Goal: Task Accomplishment & Management: Complete application form

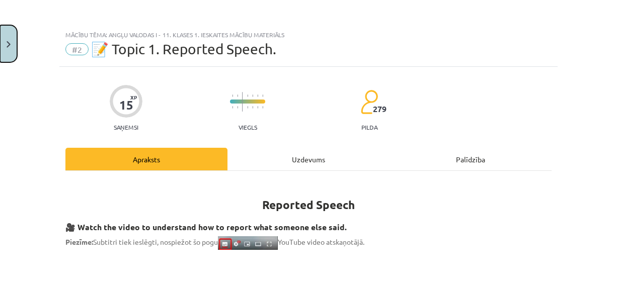
click at [10, 46] on img "Close" at bounding box center [9, 44] width 4 height 7
click at [38, 67] on div "Mācību tēma: Angļu valodas i - 11. klases 1. ieskaites mācību materiāls #2 📝 To…" at bounding box center [308, 147] width 617 height 295
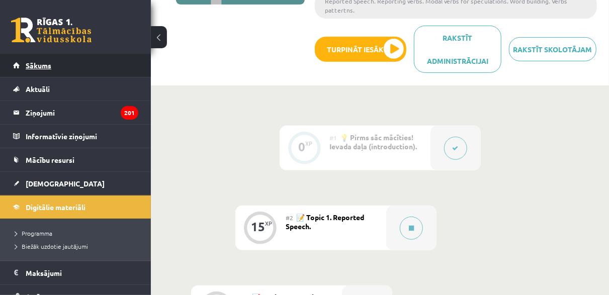
click at [38, 64] on span "Sākums" at bounding box center [39, 65] width 26 height 9
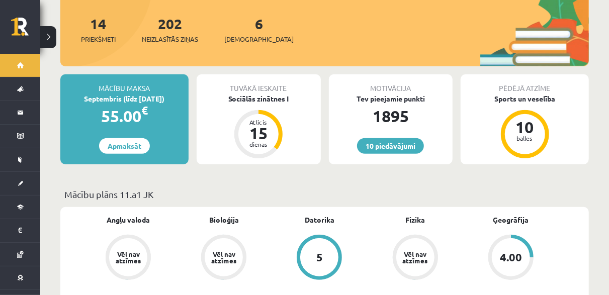
scroll to position [201, 0]
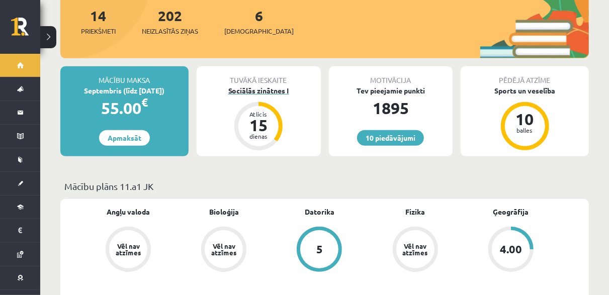
click at [277, 86] on div "Sociālās zinātnes I" at bounding box center [259, 91] width 124 height 11
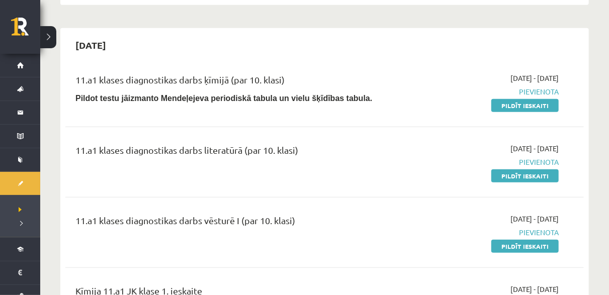
scroll to position [201, 0]
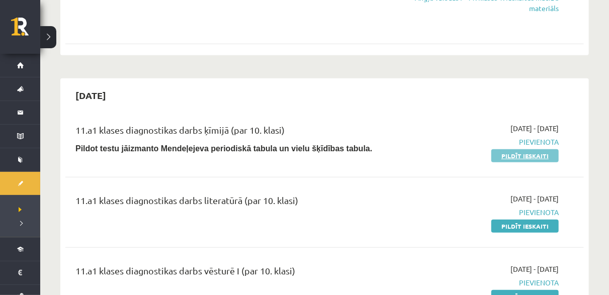
click at [506, 159] on link "Pildīt ieskaiti" at bounding box center [524, 155] width 67 height 13
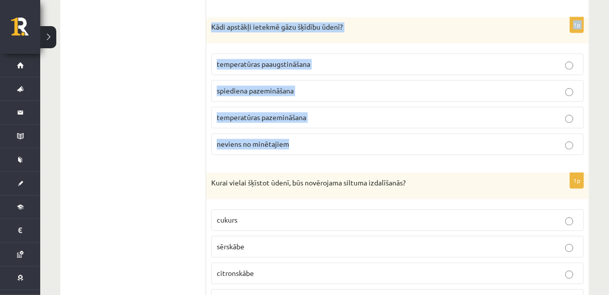
scroll to position [4658, 0]
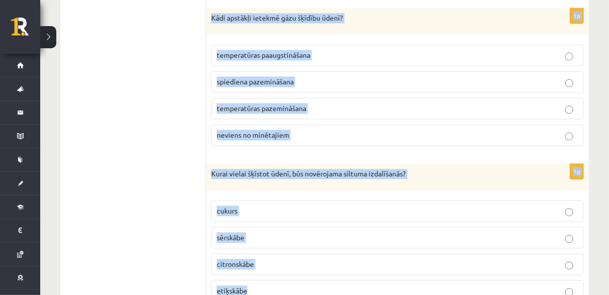
drag, startPoint x: 210, startPoint y: 60, endPoint x: 331, endPoint y: 244, distance: 220.1
copy form "Kurā sadalīšanās reakcijā noris oksidēšanās – reducēšanās process? 2 K M n O 4 …"
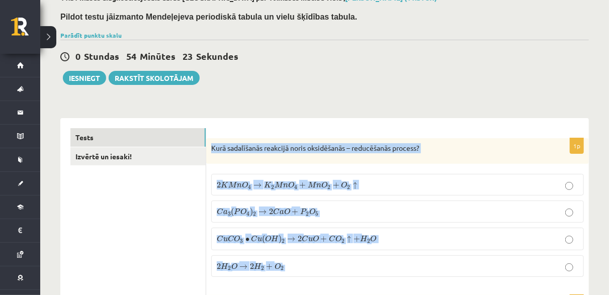
scroll to position [101, 0]
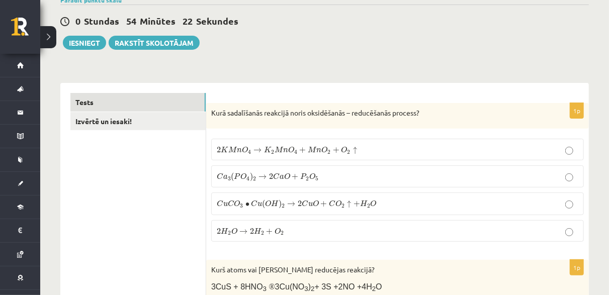
click at [251, 154] on label "2 K M n O 4 → K 2 M n O 4 + M n O 2 + O 2 ↑ 2 K M n O 4 → K 2 M n O 4 + M n O 2…" at bounding box center [397, 150] width 373 height 22
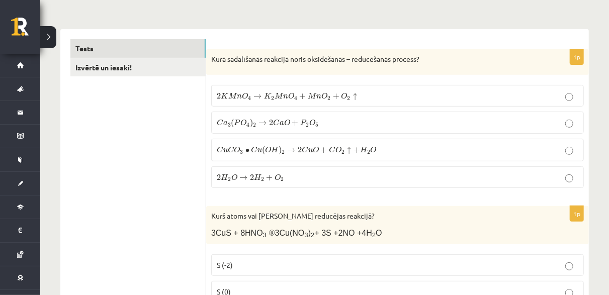
scroll to position [302, 0]
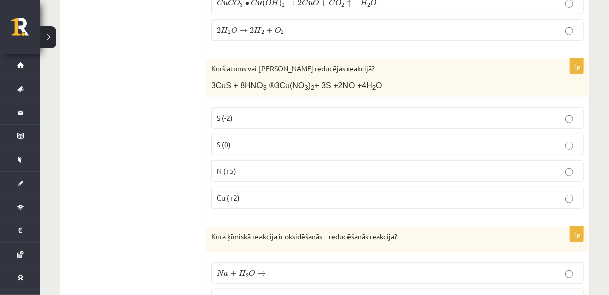
click at [245, 166] on p "N (+5)" at bounding box center [398, 171] width 362 height 11
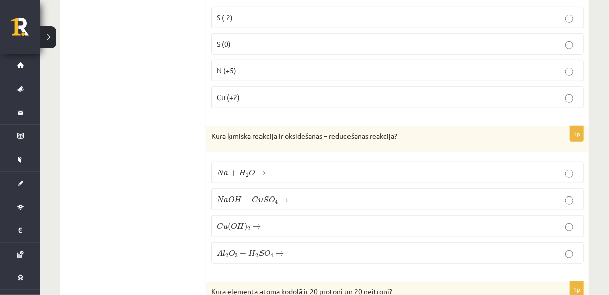
scroll to position [453, 0]
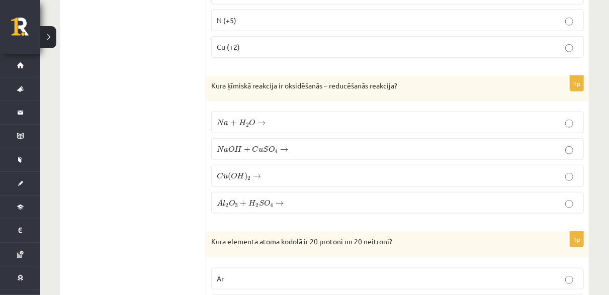
click at [266, 117] on p "N a + H 2 O → N a + H 2 O →" at bounding box center [398, 122] width 362 height 11
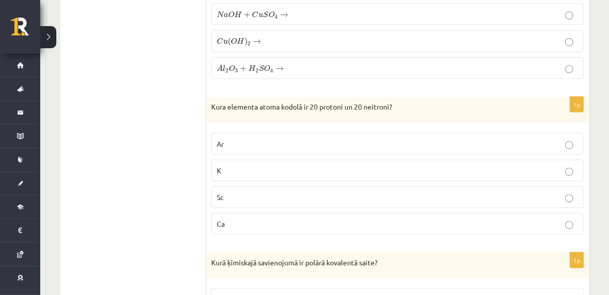
scroll to position [604, 0]
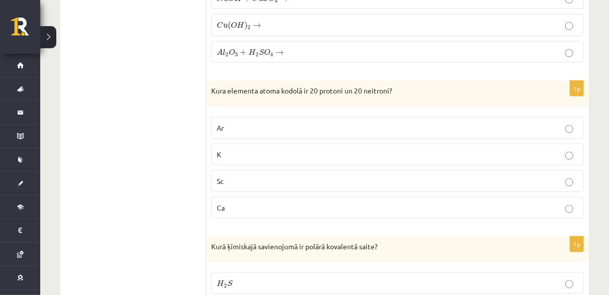
click at [280, 203] on p "Ca" at bounding box center [398, 208] width 362 height 11
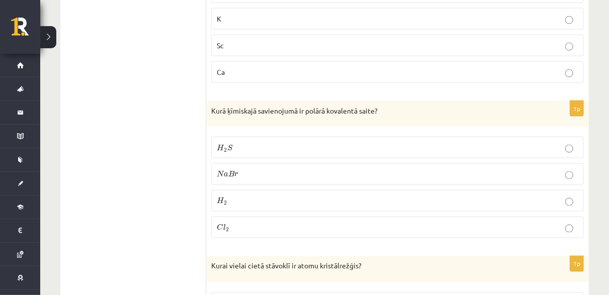
scroll to position [754, 0]
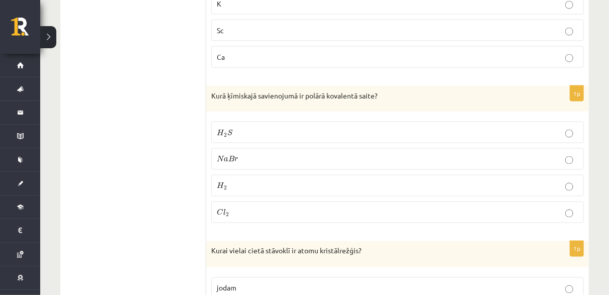
click at [238, 127] on p "H 2 S H 2 S" at bounding box center [398, 132] width 362 height 11
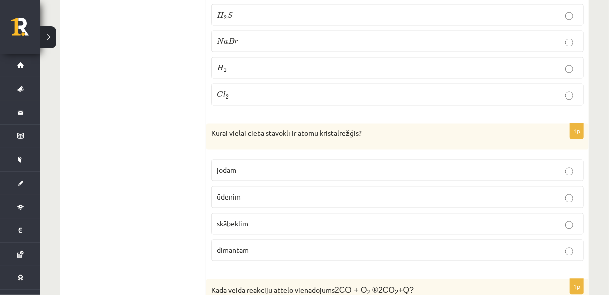
scroll to position [905, 0]
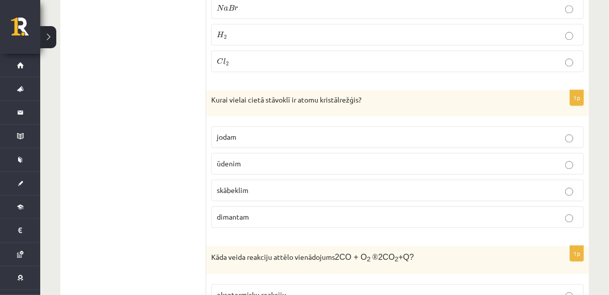
click at [219, 213] on span "dimantam" at bounding box center [233, 217] width 32 height 9
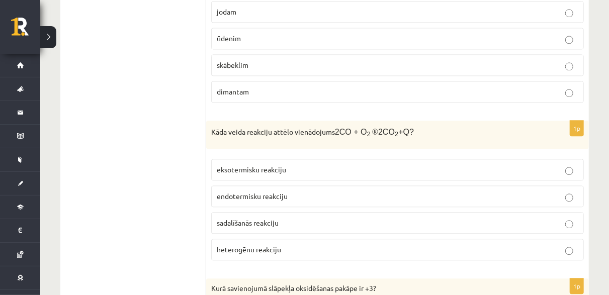
scroll to position [1056, 0]
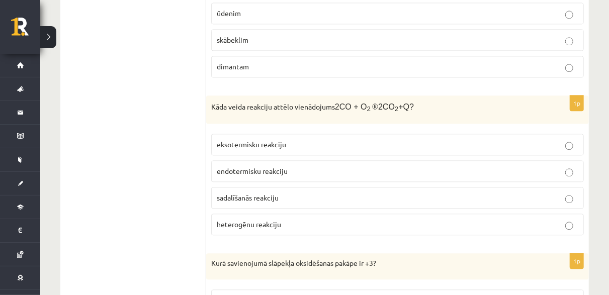
click at [260, 140] on span "eksotermisku reakciju" at bounding box center [251, 144] width 69 height 9
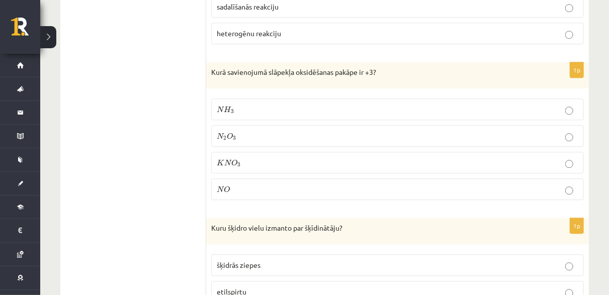
scroll to position [1257, 0]
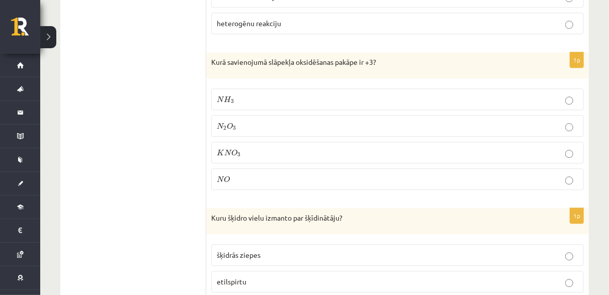
click at [239, 121] on p "N 2 O 3 N 2 O 3" at bounding box center [398, 126] width 362 height 11
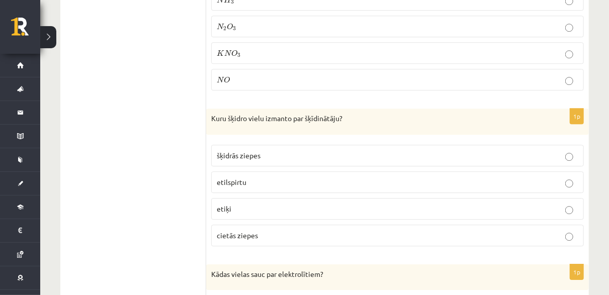
scroll to position [1358, 0]
click at [249, 176] on p "etilspirtu" at bounding box center [398, 181] width 362 height 11
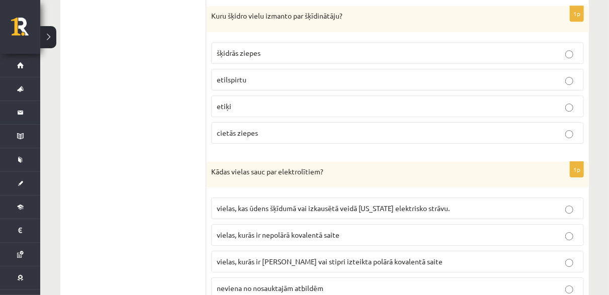
scroll to position [1509, 0]
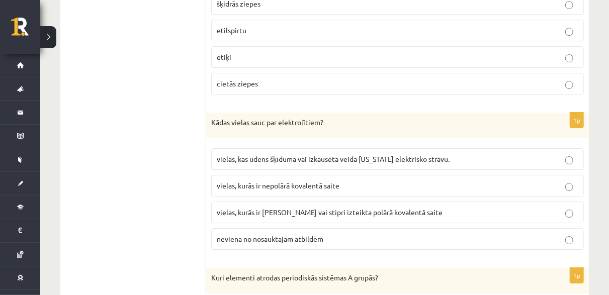
click at [299, 208] on span "vielas, kurās ir jonu saite vai stipri izteikta polārā kovalentā saite" at bounding box center [330, 212] width 226 height 9
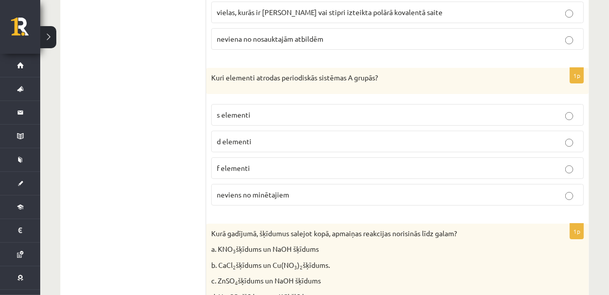
scroll to position [1710, 0]
click at [259, 109] on p "s elementi" at bounding box center [398, 114] width 362 height 11
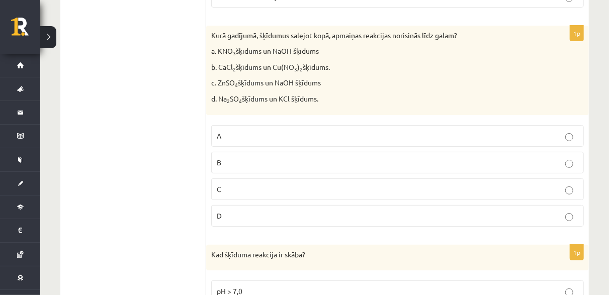
scroll to position [1911, 0]
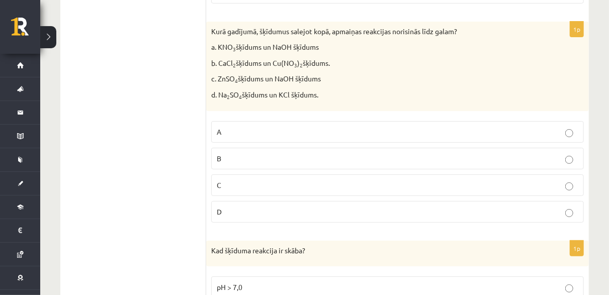
click at [238, 180] on p "C" at bounding box center [398, 185] width 362 height 11
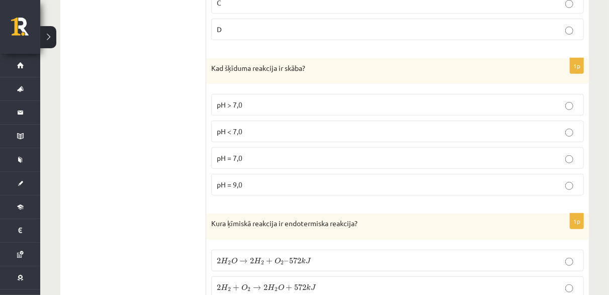
scroll to position [2112, 0]
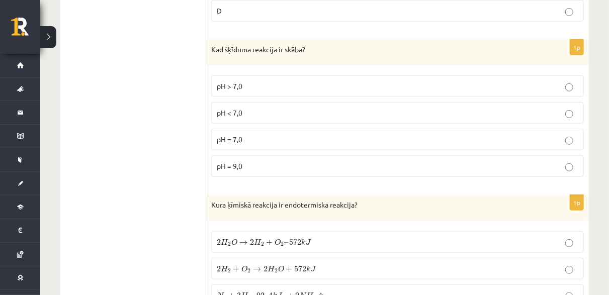
click at [311, 108] on p "pH < 7,0" at bounding box center [398, 113] width 362 height 11
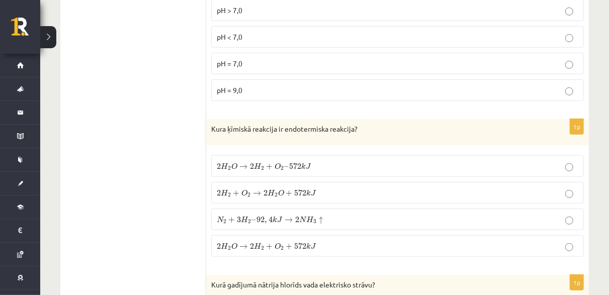
scroll to position [2213, 0]
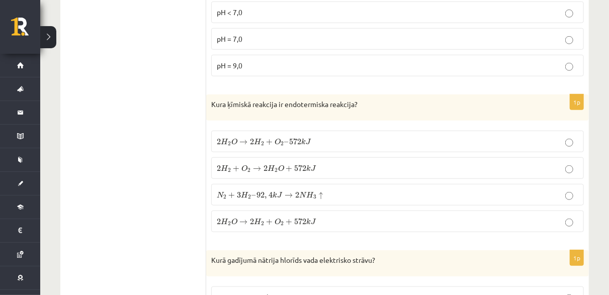
drag, startPoint x: 264, startPoint y: 145, endPoint x: 261, endPoint y: 131, distance: 15.0
click at [264, 165] on span "2" at bounding box center [266, 168] width 4 height 6
click at [281, 142] on span "2" at bounding box center [282, 144] width 3 height 5
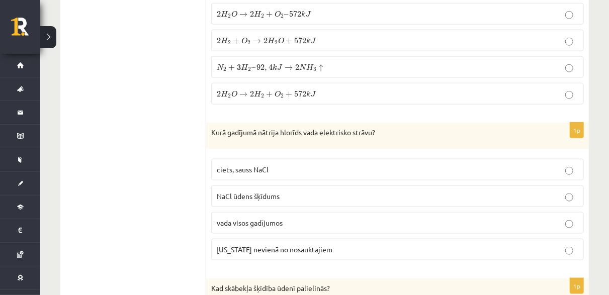
scroll to position [2364, 0]
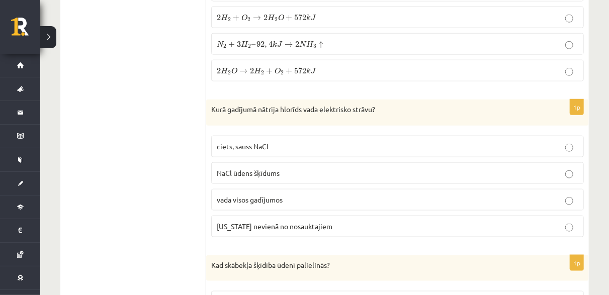
click at [282, 168] on p "NaCl ūdens šķīdums" at bounding box center [398, 173] width 362 height 11
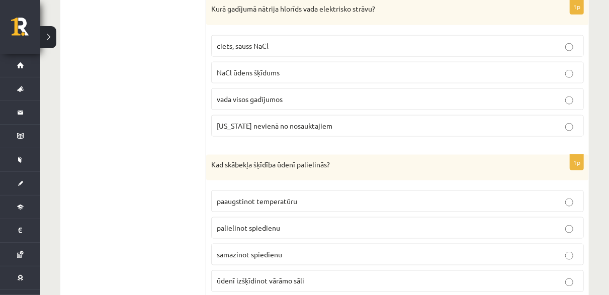
scroll to position [2515, 0]
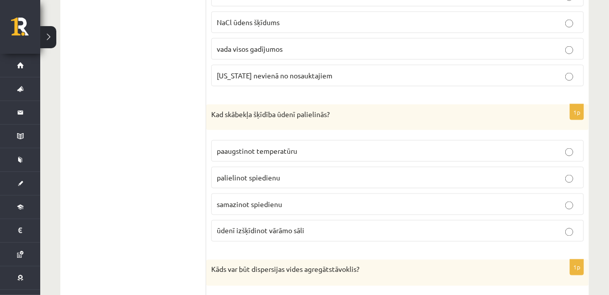
click at [262, 173] on span "palielinot spiedienu" at bounding box center [248, 177] width 63 height 9
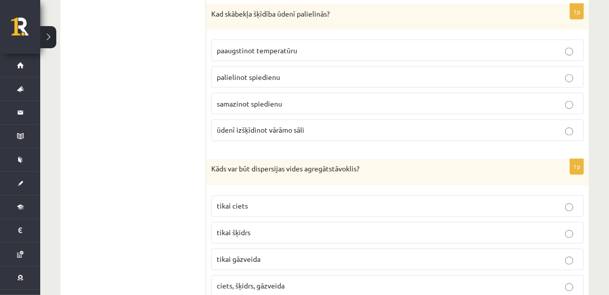
scroll to position [2666, 0]
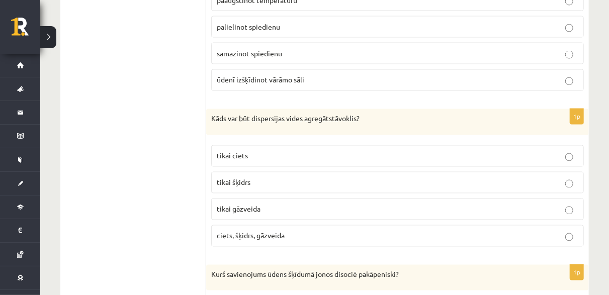
click at [271, 231] on span "ciets, šķidrs, gāzveida" at bounding box center [251, 235] width 68 height 9
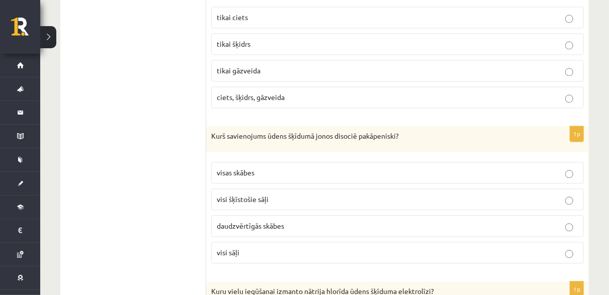
scroll to position [2817, 0]
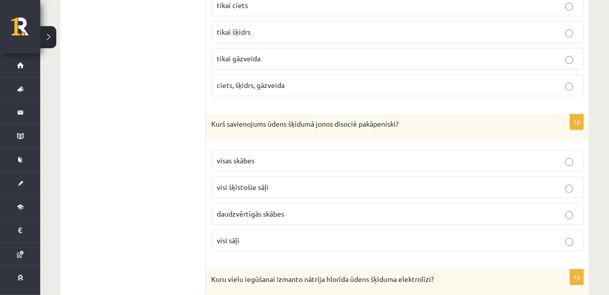
click at [277, 209] on span "daudzvērtīgās skābes" at bounding box center [250, 213] width 67 height 9
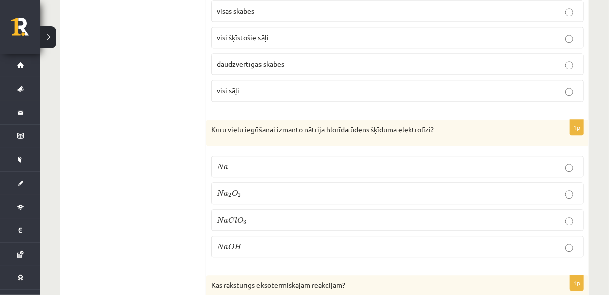
scroll to position [2967, 0]
click at [262, 240] on p "N a O H N a O H" at bounding box center [398, 245] width 362 height 11
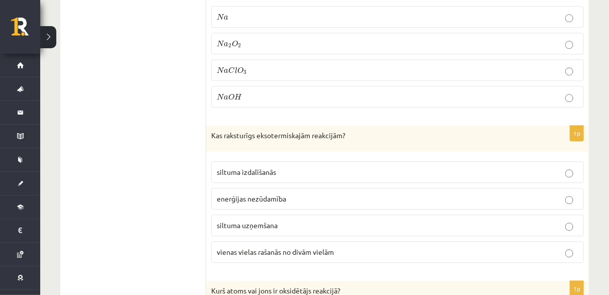
scroll to position [3118, 0]
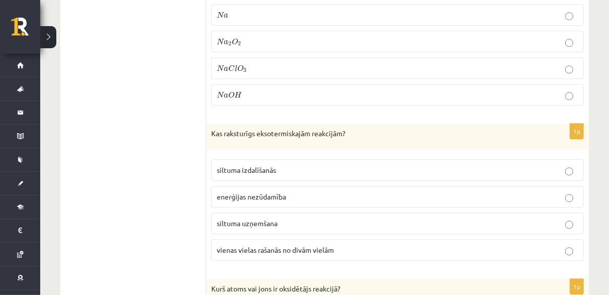
click at [261, 165] on span "siltuma izdalīšanās" at bounding box center [246, 169] width 59 height 9
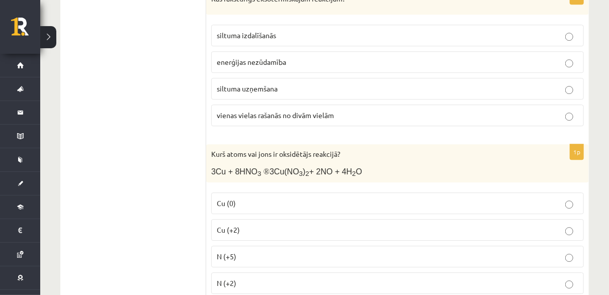
scroll to position [3269, 0]
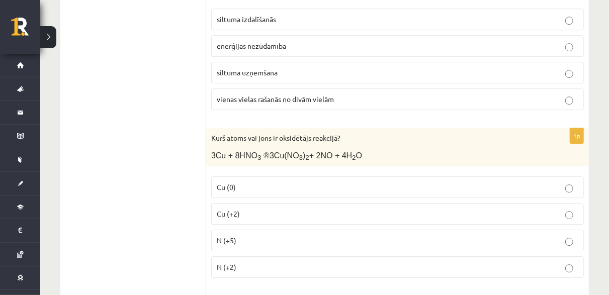
click at [227, 236] on span "N (+5)" at bounding box center [227, 240] width 20 height 9
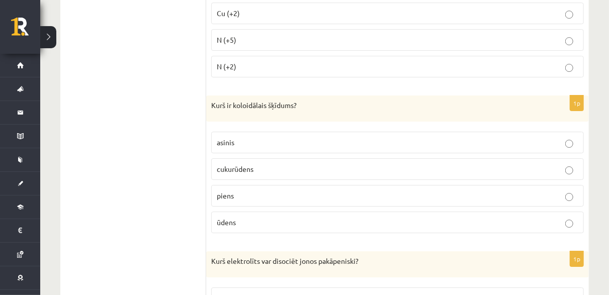
scroll to position [3470, 0]
click at [236, 185] on label "piens" at bounding box center [397, 196] width 373 height 22
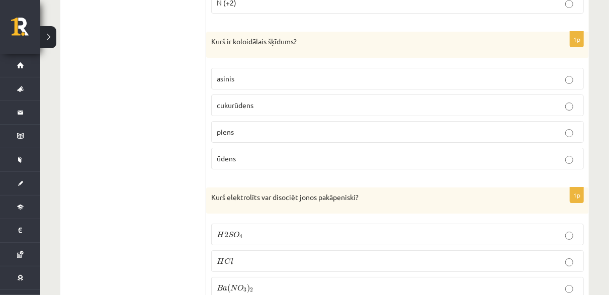
scroll to position [3571, 0]
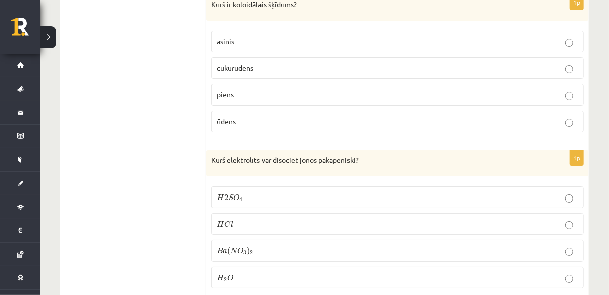
click at [258, 192] on p "H 2 S O 4 H 2 S O 4" at bounding box center [398, 197] width 362 height 11
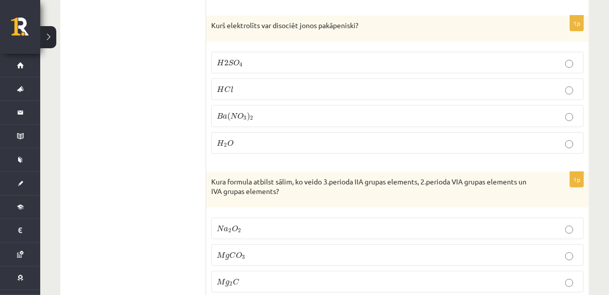
scroll to position [3722, 0]
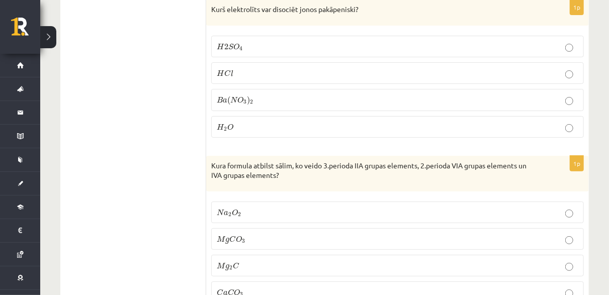
click at [254, 261] on p "M g 2 C M g 2 C" at bounding box center [398, 266] width 362 height 11
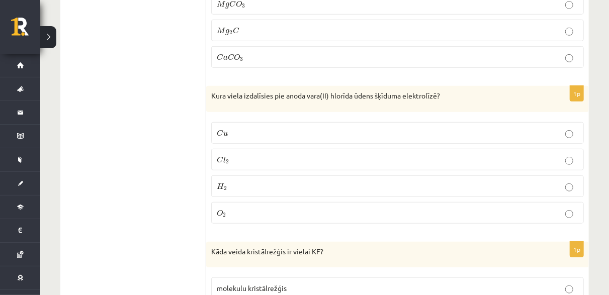
scroll to position [3973, 0]
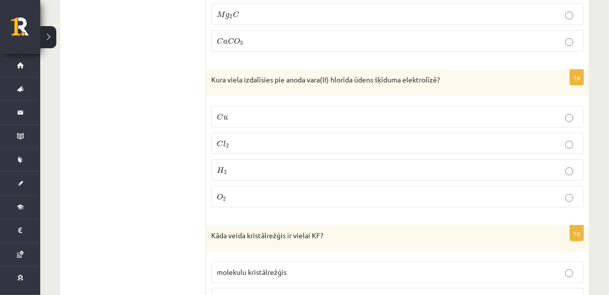
click at [287, 138] on p "C l 2 C l 2" at bounding box center [398, 143] width 362 height 11
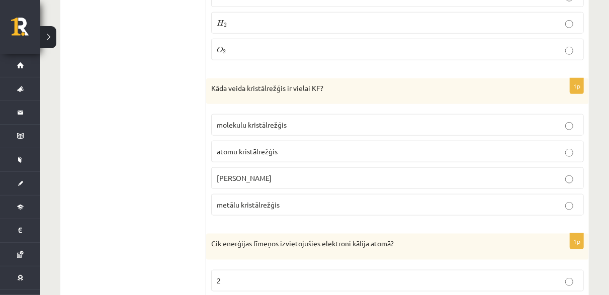
scroll to position [4124, 0]
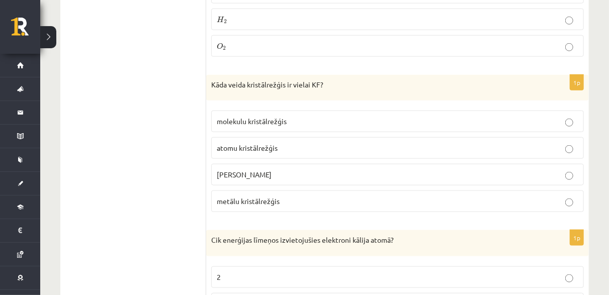
click at [263, 170] on span "jonu kristālrežģis" at bounding box center [244, 174] width 55 height 9
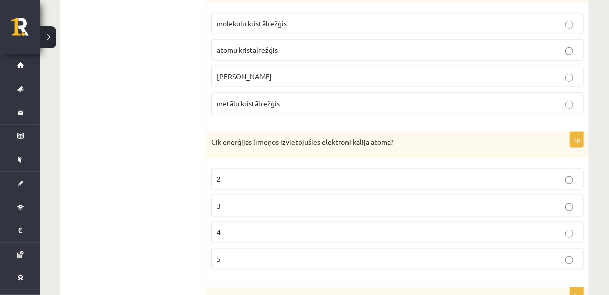
scroll to position [4225, 0]
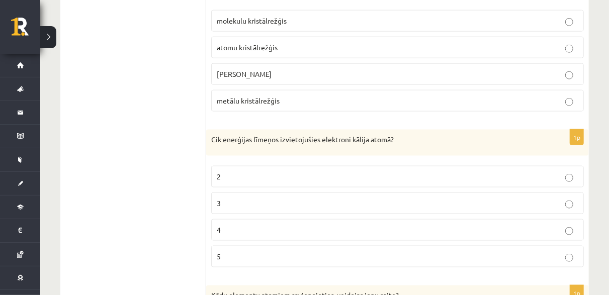
click at [284, 219] on label "4" at bounding box center [397, 230] width 373 height 22
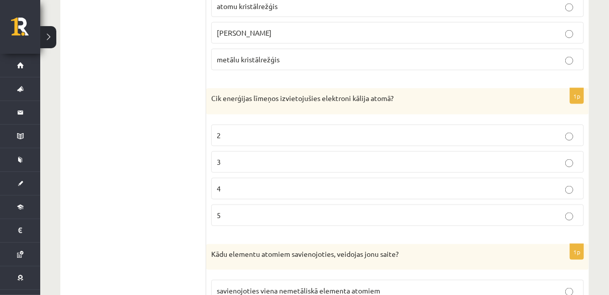
scroll to position [4376, 0]
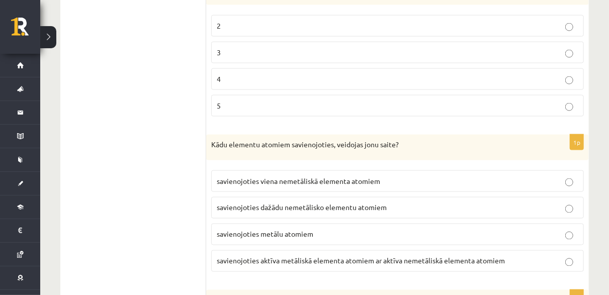
click at [299, 257] on span "savienojoties aktīva metāliskā elementa atomiem ar aktīva nemetāliskā elementa …" at bounding box center [361, 261] width 288 height 9
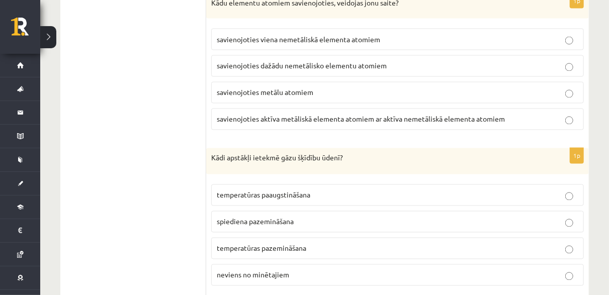
scroll to position [4527, 0]
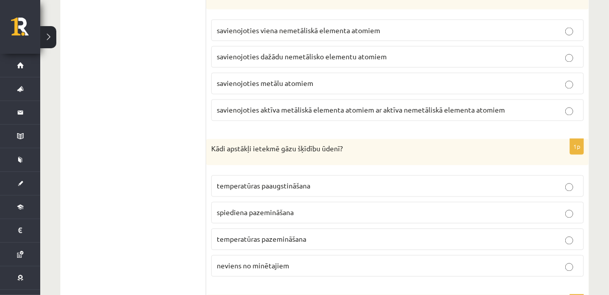
click at [274, 235] on span "temperatūras pazemināšana" at bounding box center [262, 239] width 90 height 9
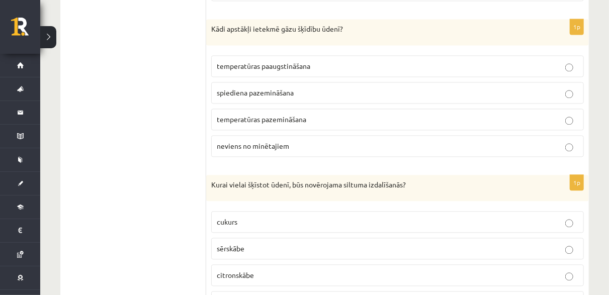
scroll to position [4658, 0]
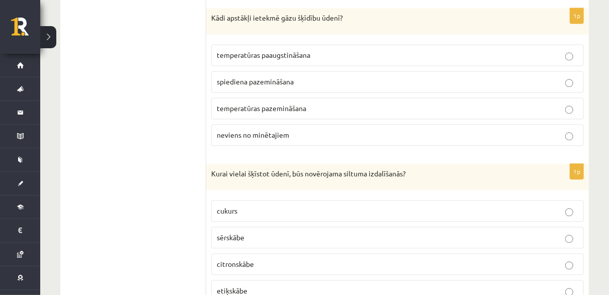
click at [268, 232] on p "sērskābe" at bounding box center [398, 237] width 362 height 11
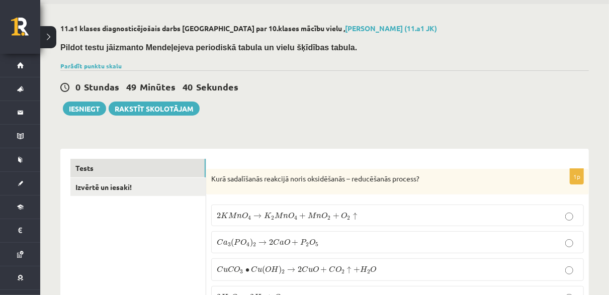
scroll to position [50, 0]
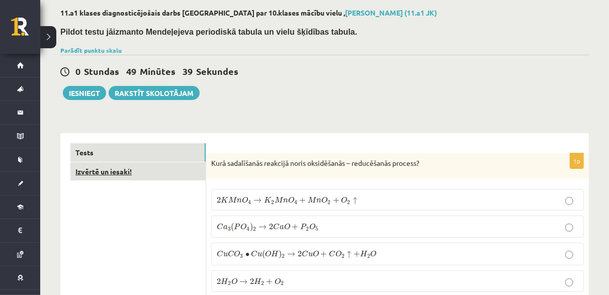
click at [144, 163] on link "Izvērtē un iesaki!" at bounding box center [137, 171] width 135 height 19
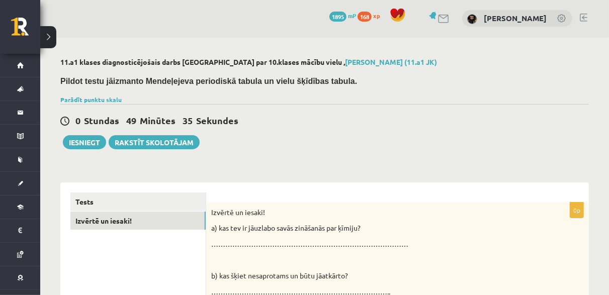
scroll to position [0, 0]
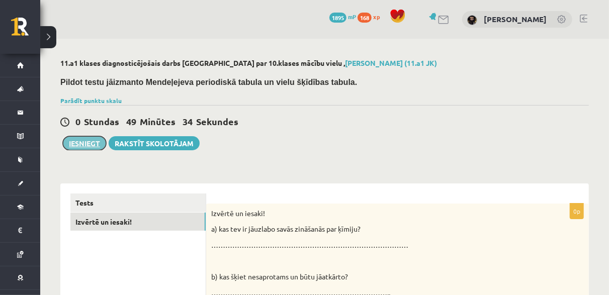
click at [97, 139] on button "Iesniegt" at bounding box center [84, 143] width 43 height 14
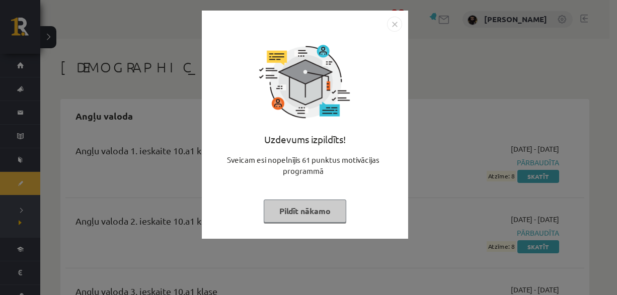
click at [311, 206] on button "Pildīt nākamo" at bounding box center [305, 211] width 82 height 23
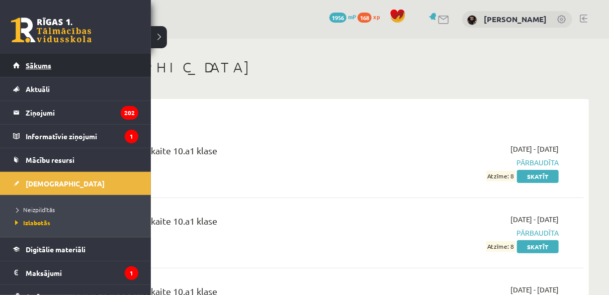
click at [22, 60] on link "Sākums" at bounding box center [75, 65] width 125 height 23
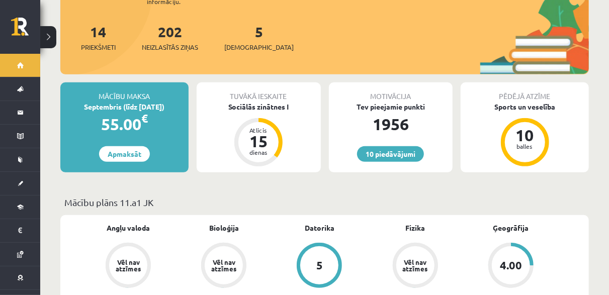
scroll to position [201, 0]
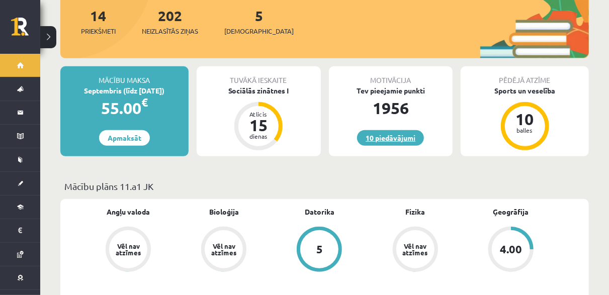
click at [403, 130] on link "10 piedāvājumi" at bounding box center [390, 138] width 67 height 16
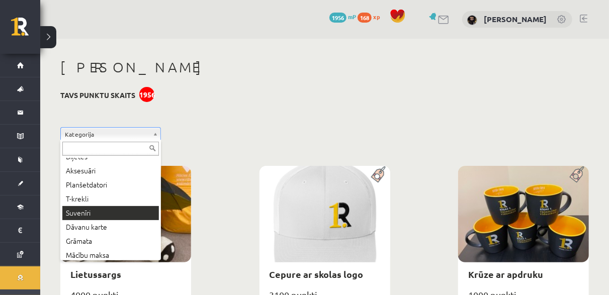
scroll to position [54, 0]
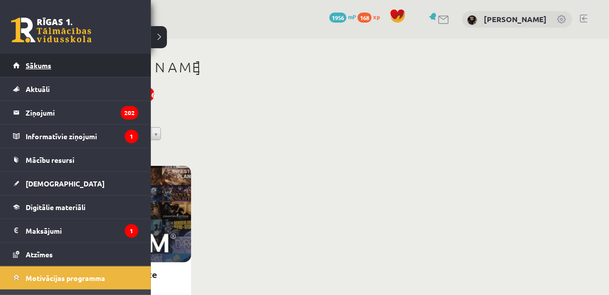
click at [26, 70] on link "Sākums" at bounding box center [75, 65] width 125 height 23
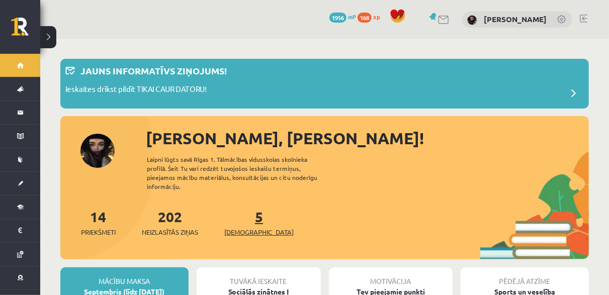
click at [241, 210] on link "5 Ieskaites" at bounding box center [258, 223] width 69 height 30
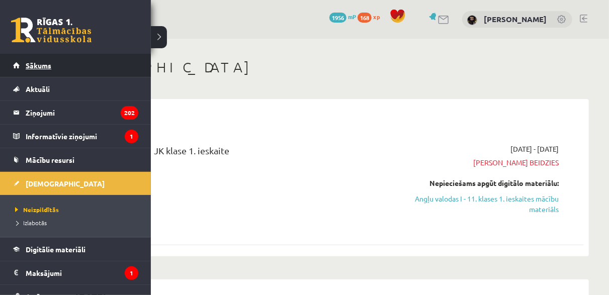
click at [40, 66] on span "Sākums" at bounding box center [39, 65] width 26 height 9
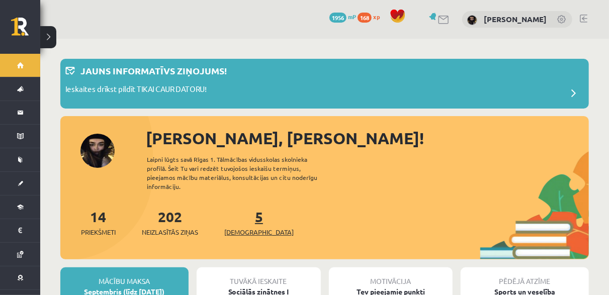
click at [241, 209] on link "5 [DEMOGRAPHIC_DATA]" at bounding box center [258, 223] width 69 height 30
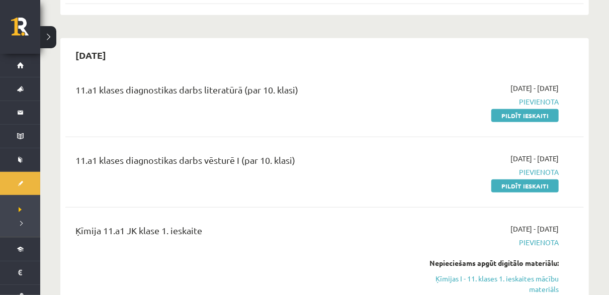
scroll to position [251, 0]
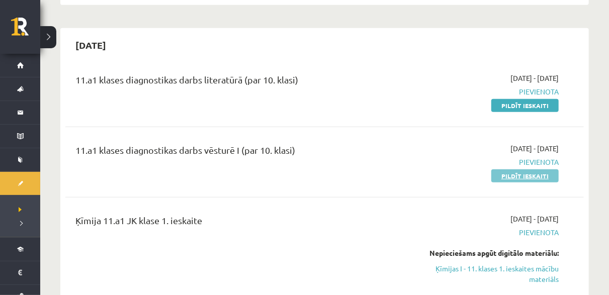
click at [517, 173] on link "Pildīt ieskaiti" at bounding box center [524, 175] width 67 height 13
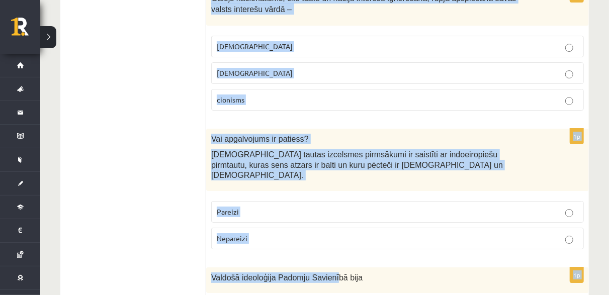
scroll to position [3543, 0]
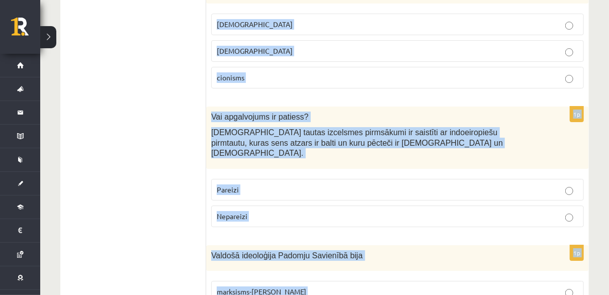
drag, startPoint x: 209, startPoint y: 149, endPoint x: 356, endPoint y: 248, distance: 177.0
copy form "Lor ipsumdolors am consect? Adipiscinge seddo eius temporinc utlaboreet do magn…"
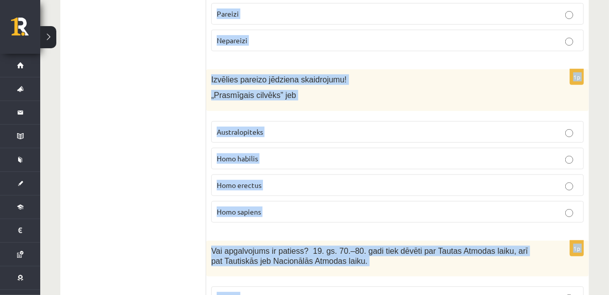
scroll to position [0, 0]
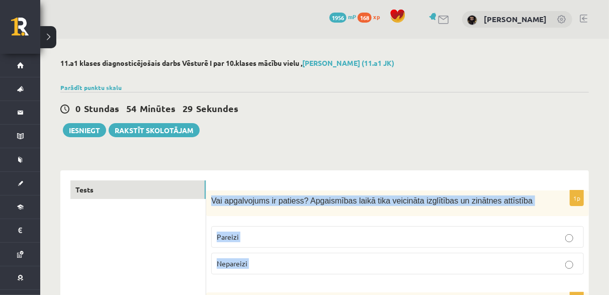
click at [304, 238] on p "Pareizi" at bounding box center [398, 237] width 362 height 11
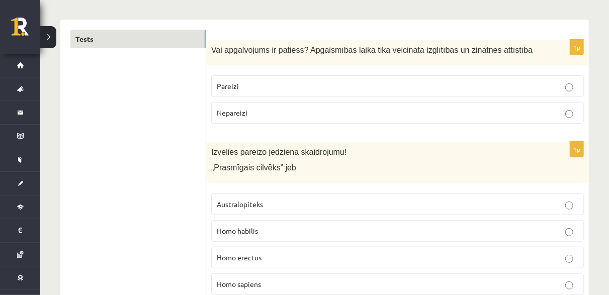
scroll to position [201, 0]
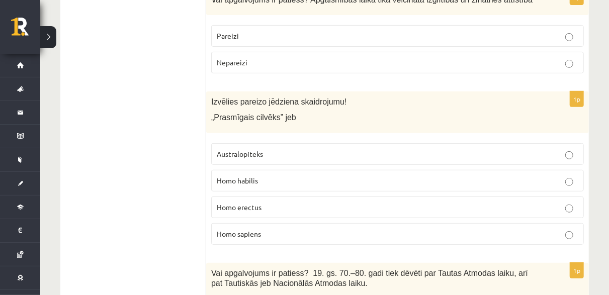
click at [254, 170] on label "Homo habilis" at bounding box center [397, 181] width 373 height 22
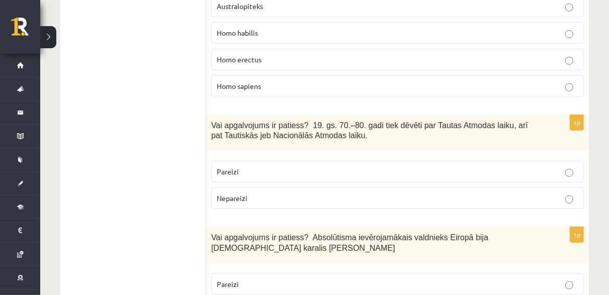
scroll to position [352, 0]
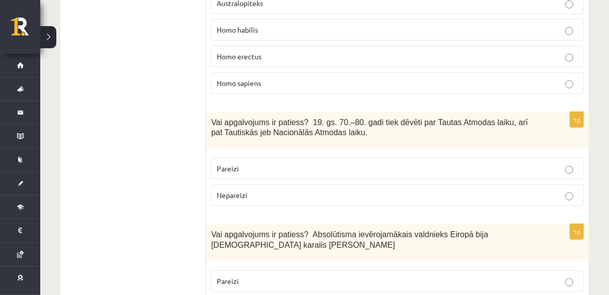
click at [242, 166] on p "Pareizi" at bounding box center [398, 168] width 362 height 11
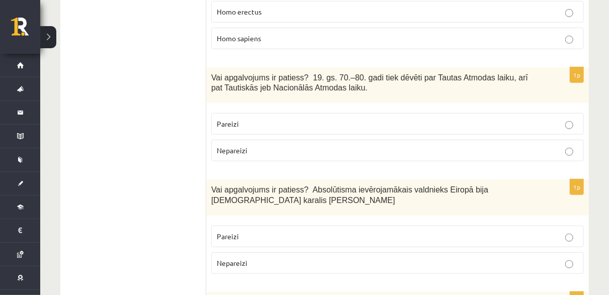
scroll to position [453, 0]
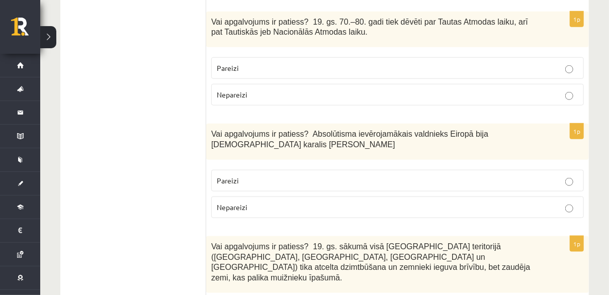
click at [242, 165] on fieldset "Pareizi Nepareizi" at bounding box center [397, 193] width 373 height 56
click at [242, 170] on label "Pareizi" at bounding box center [397, 181] width 373 height 22
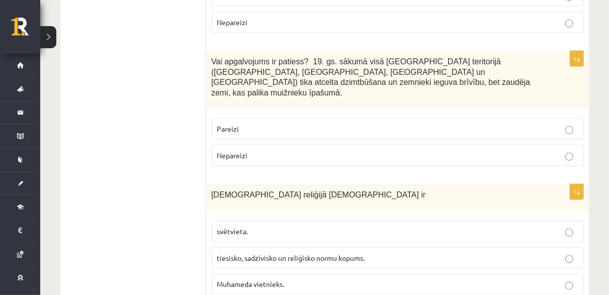
scroll to position [654, 0]
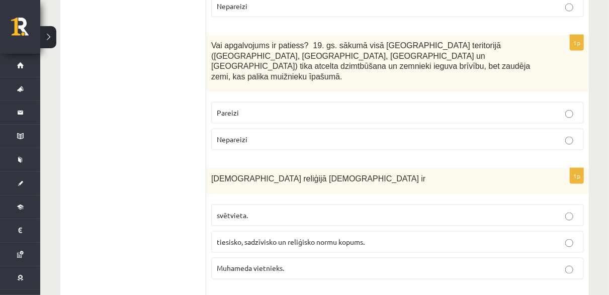
click at [238, 135] on span "Nepareizi" at bounding box center [232, 139] width 31 height 9
click at [269, 237] on span "tiesisko, sadzīvisko un reliģisko normu kopums." at bounding box center [291, 241] width 148 height 9
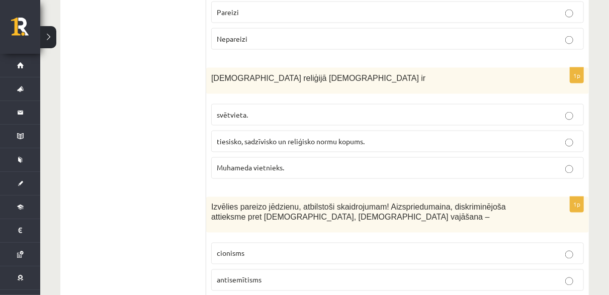
scroll to position [805, 0]
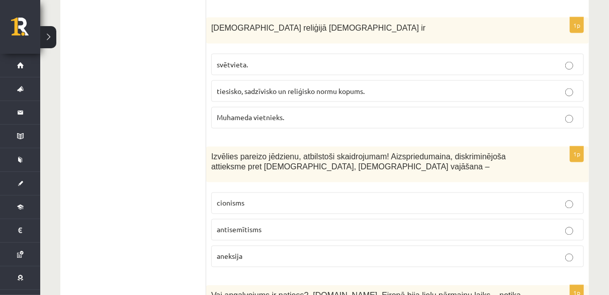
click at [231, 219] on label "antisemītisms" at bounding box center [397, 230] width 373 height 22
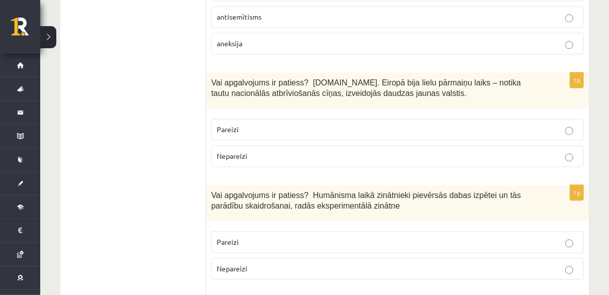
scroll to position [956, 0]
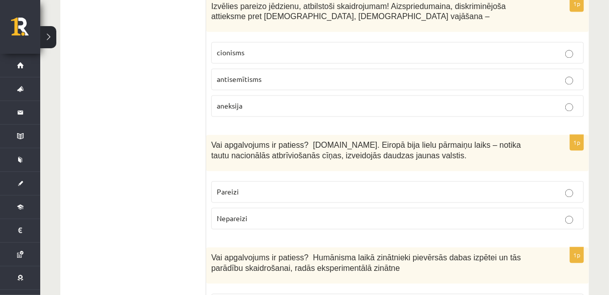
click at [255, 181] on label "Pareizi" at bounding box center [397, 192] width 373 height 22
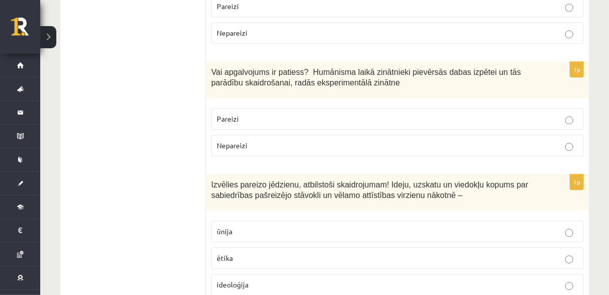
scroll to position [1157, 0]
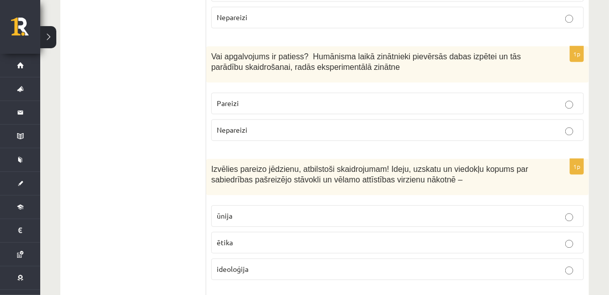
click at [257, 259] on label "ideoloģija" at bounding box center [397, 270] width 373 height 22
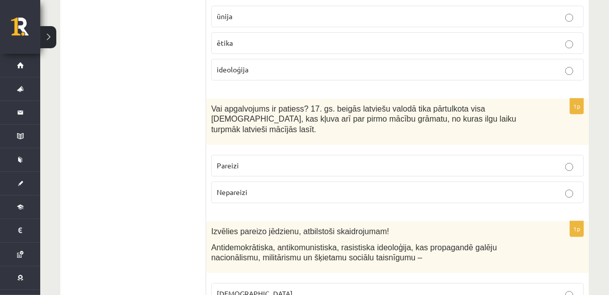
scroll to position [1358, 0]
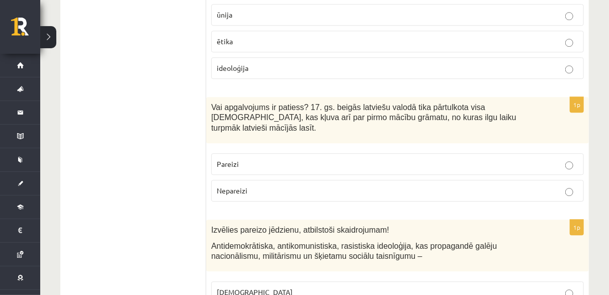
click at [285, 153] on label "Pareizi" at bounding box center [397, 164] width 373 height 22
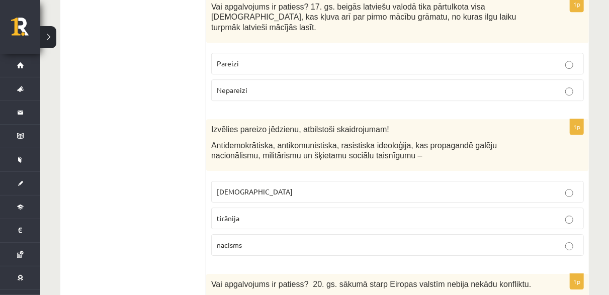
click at [255, 187] on p "fašisms" at bounding box center [398, 192] width 362 height 11
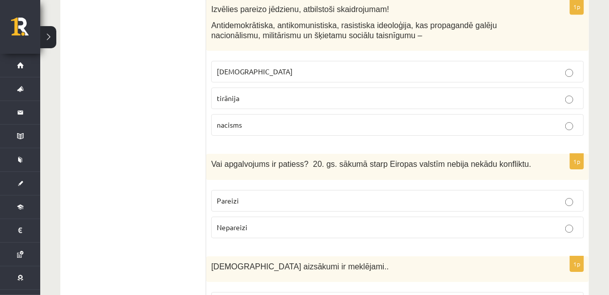
scroll to position [1609, 0]
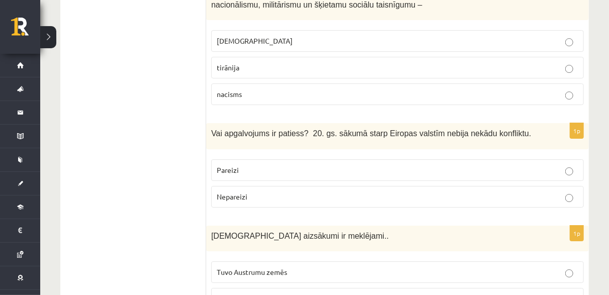
click at [263, 192] on p "Nepareizi" at bounding box center [398, 197] width 362 height 11
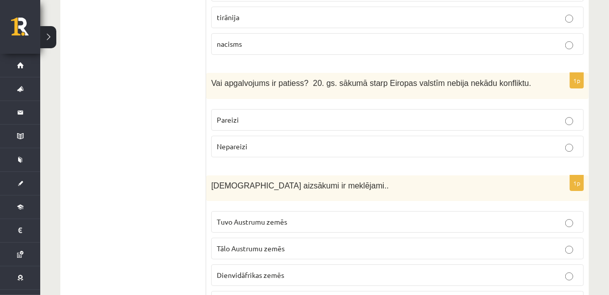
click at [267, 217] on span "Tuvo Austrumu zemēs" at bounding box center [252, 221] width 70 height 9
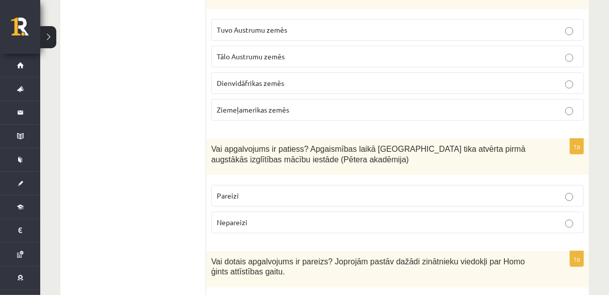
scroll to position [1861, 0]
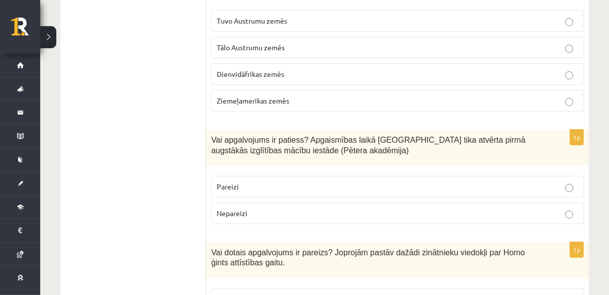
click at [251, 182] on p "Pareizi" at bounding box center [398, 187] width 362 height 11
click at [266, 294] on p "Pareizi" at bounding box center [398, 299] width 362 height 11
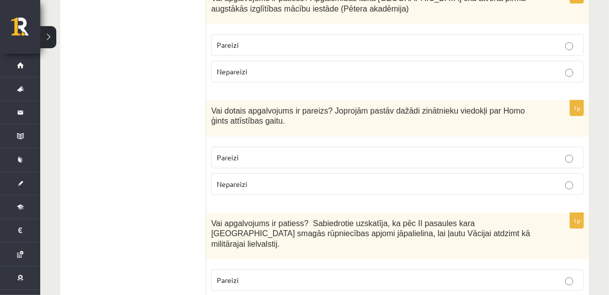
scroll to position [2012, 0]
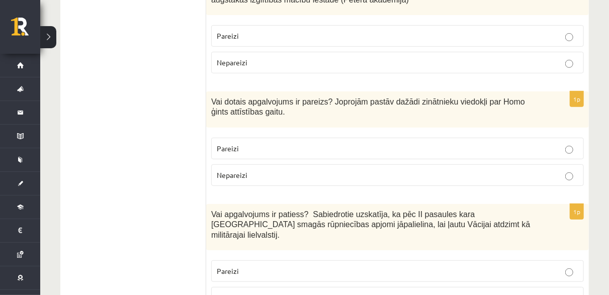
click at [265, 287] on label "Nepareizi" at bounding box center [397, 298] width 373 height 22
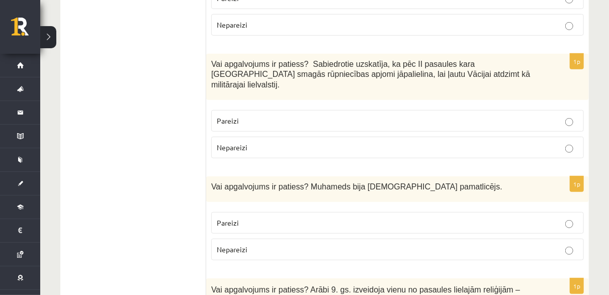
scroll to position [2163, 0]
click at [300, 217] on p "Pareizi" at bounding box center [398, 222] width 362 height 11
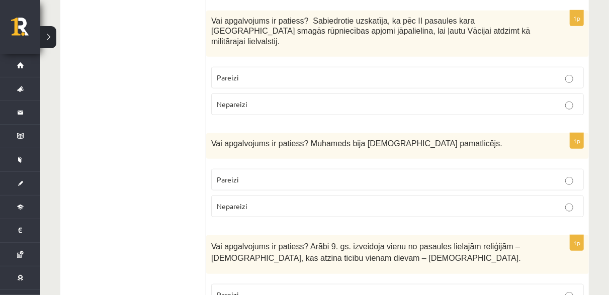
scroll to position [2263, 0]
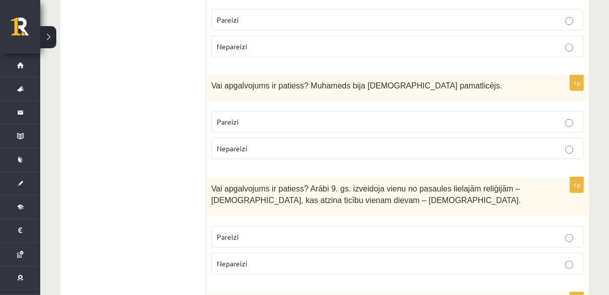
click at [227, 259] on p "Nepareizi" at bounding box center [398, 264] width 362 height 11
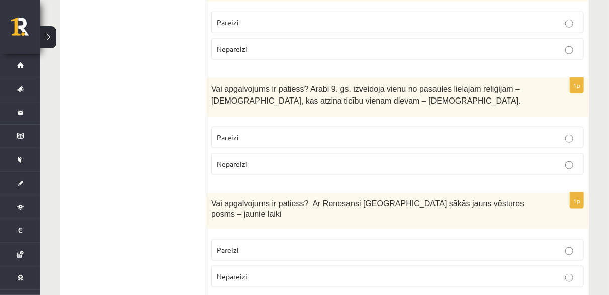
scroll to position [2364, 0]
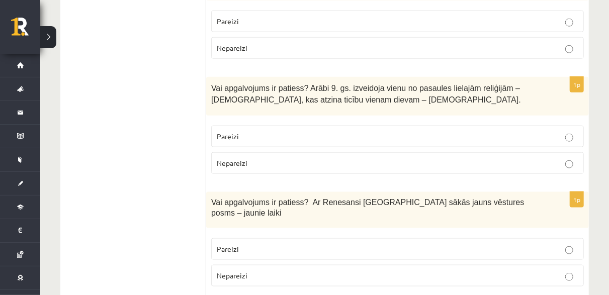
click at [257, 244] on p "Pareizi" at bounding box center [398, 249] width 362 height 11
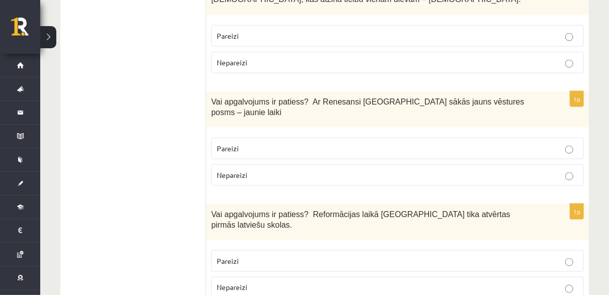
click at [256, 256] on p "Pareizi" at bounding box center [398, 261] width 362 height 11
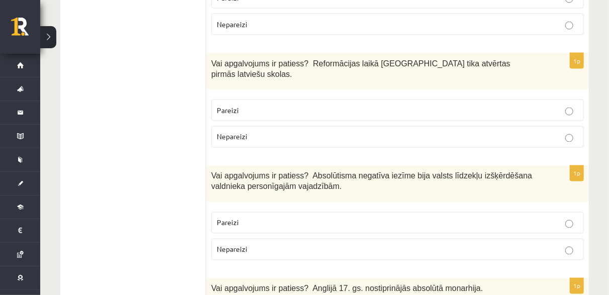
click at [239, 212] on label "Pareizi" at bounding box center [397, 223] width 373 height 22
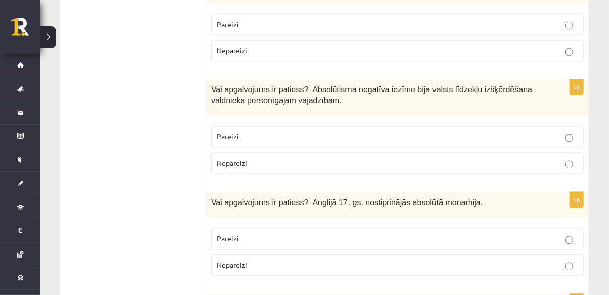
scroll to position [2716, 0]
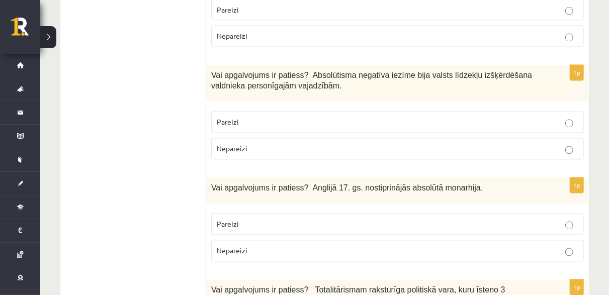
click at [247, 246] on span "Nepareizi" at bounding box center [232, 250] width 31 height 9
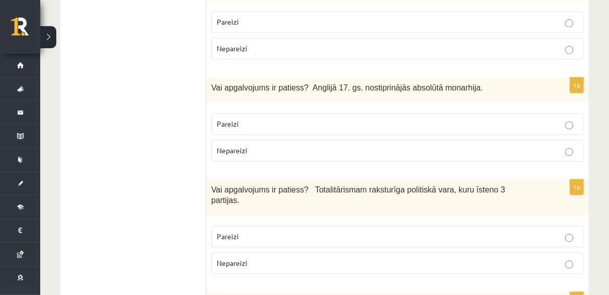
click at [243, 259] on span "Nepareizi" at bounding box center [232, 263] width 31 height 9
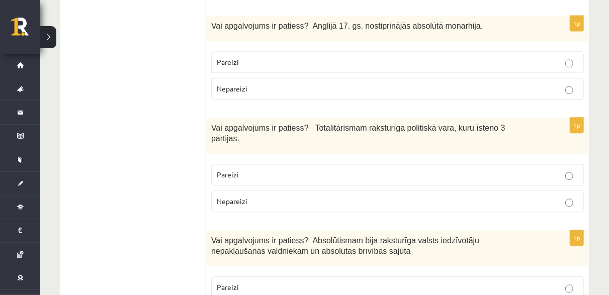
scroll to position [2917, 0]
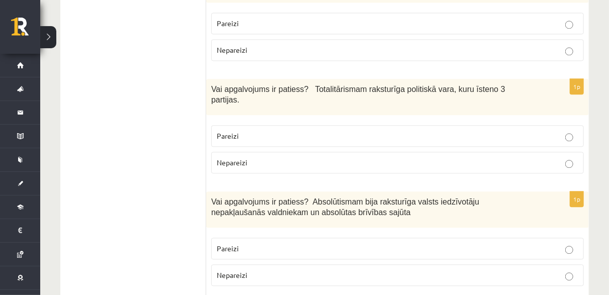
click at [241, 271] on span "Nepareizi" at bounding box center [232, 275] width 31 height 9
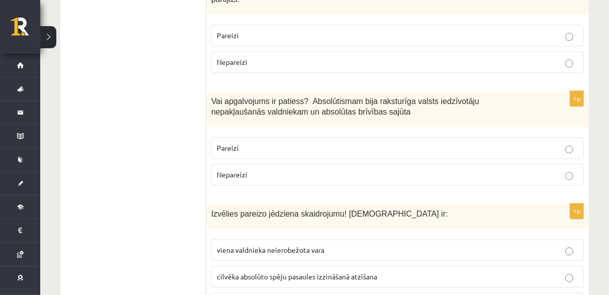
click at [284, 245] on span "viena valdnieka neierobežota vara" at bounding box center [271, 249] width 108 height 9
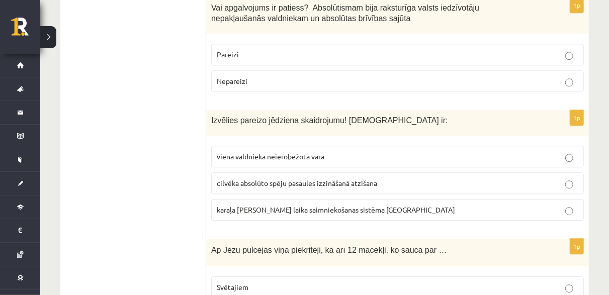
scroll to position [3118, 0]
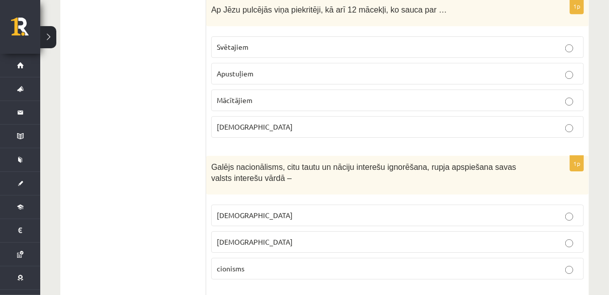
scroll to position [3370, 0]
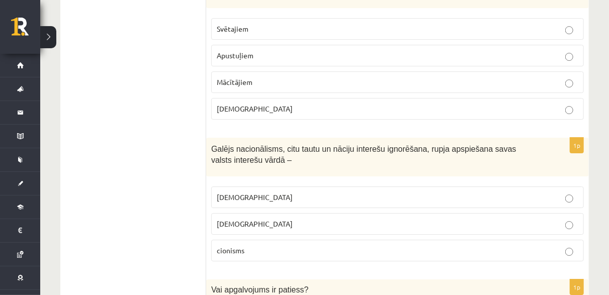
click at [270, 187] on label "šovinisms" at bounding box center [397, 198] width 373 height 22
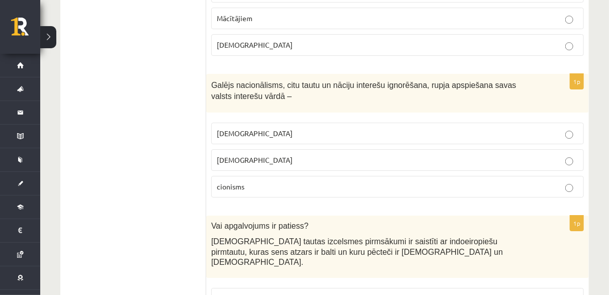
scroll to position [3470, 0]
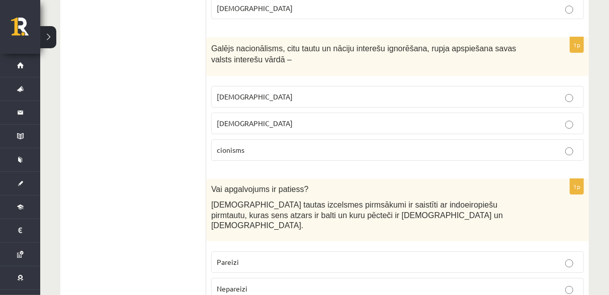
click at [276, 257] on p "Pareizi" at bounding box center [398, 262] width 362 height 11
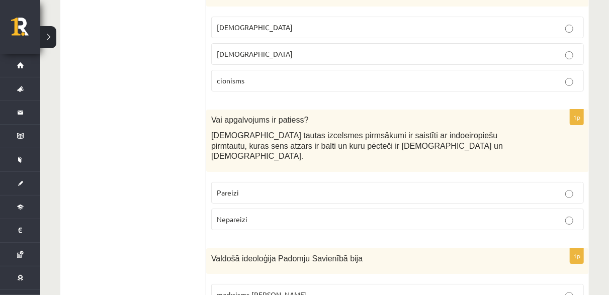
scroll to position [3543, 0]
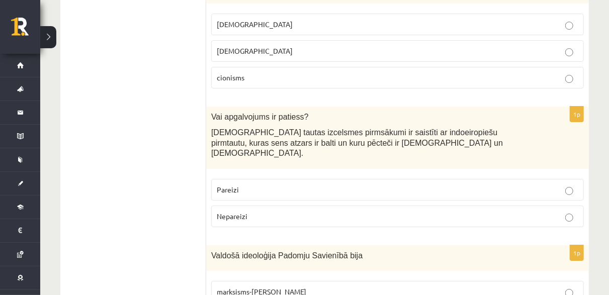
click at [246, 281] on label "marksisms-ļeņinisms" at bounding box center [397, 292] width 373 height 22
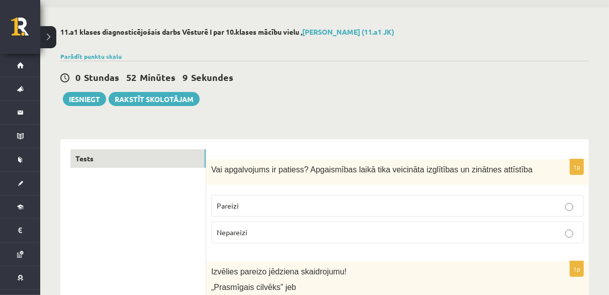
scroll to position [0, 0]
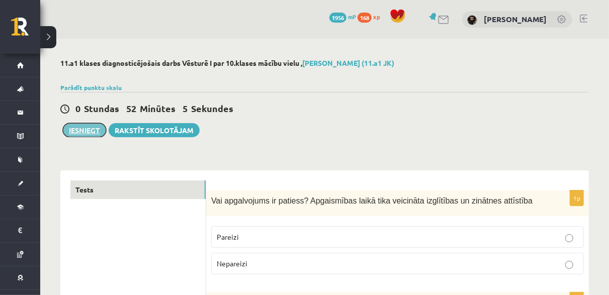
click at [95, 129] on button "Iesniegt" at bounding box center [84, 130] width 43 height 14
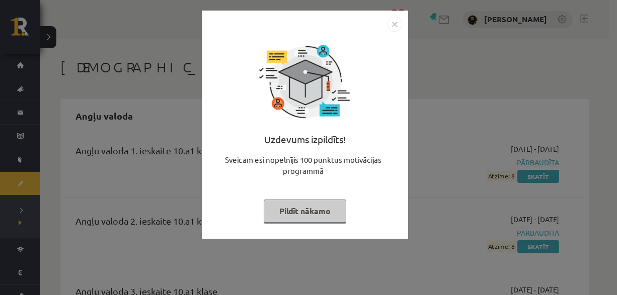
click at [312, 212] on button "Pildīt nākamo" at bounding box center [305, 211] width 82 height 23
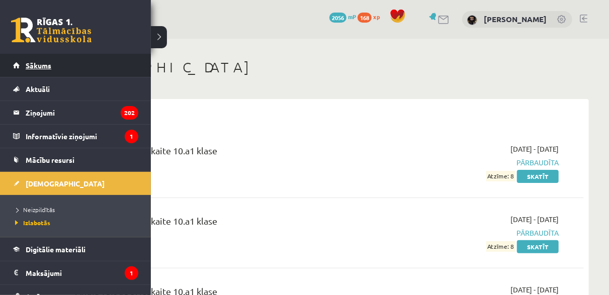
click at [38, 70] on link "Sākums" at bounding box center [75, 65] width 125 height 23
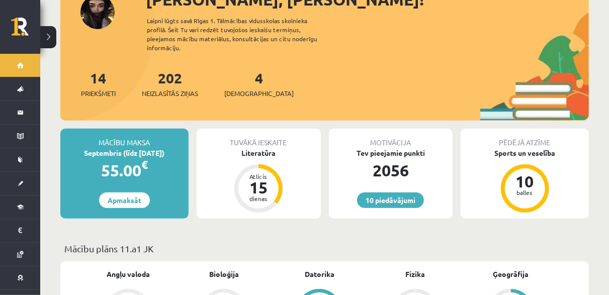
scroll to position [151, 0]
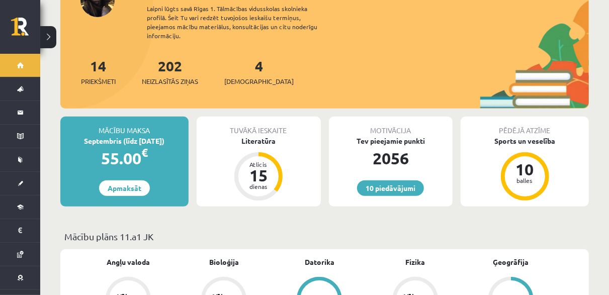
click at [241, 66] on div "4 Ieskaites" at bounding box center [258, 70] width 69 height 31
click at [240, 58] on link "4 Ieskaites" at bounding box center [258, 72] width 69 height 30
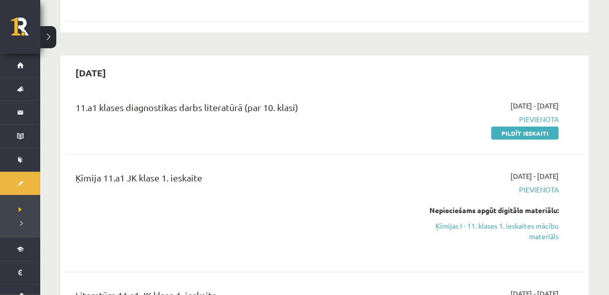
scroll to position [201, 0]
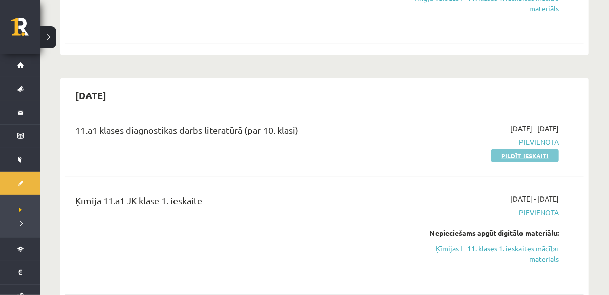
click at [520, 159] on link "Pildīt ieskaiti" at bounding box center [524, 155] width 67 height 13
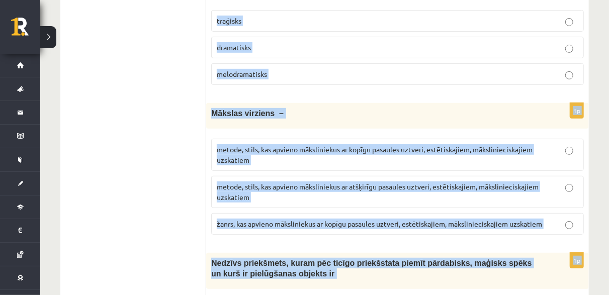
scroll to position [3916, 0]
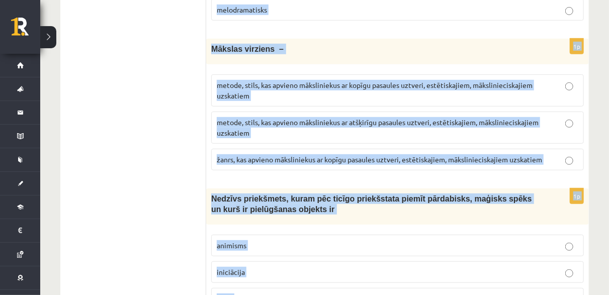
drag, startPoint x: 210, startPoint y: 200, endPoint x: 275, endPoint y: 249, distance: 81.5
copy form "Loremipsu dolorsitame consec ad elit seddoei temporincid utlabor 9e Doloremag A…"
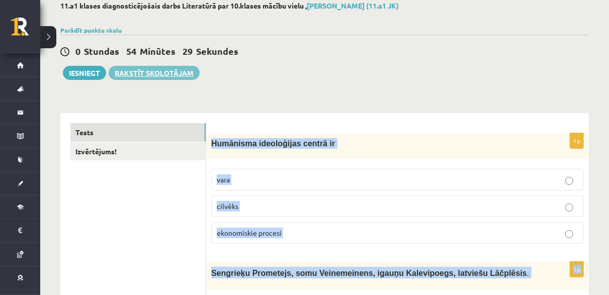
scroll to position [101, 0]
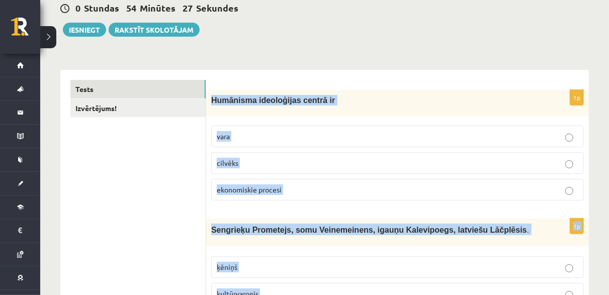
click at [237, 163] on span "cilvēks" at bounding box center [228, 162] width 22 height 9
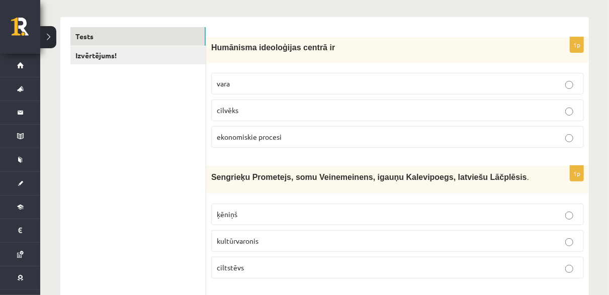
scroll to position [201, 0]
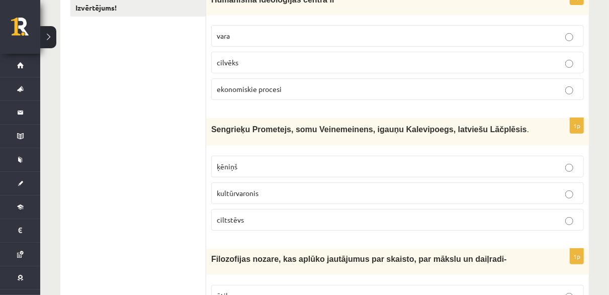
click at [233, 190] on span "kultūrvaronis" at bounding box center [238, 193] width 42 height 9
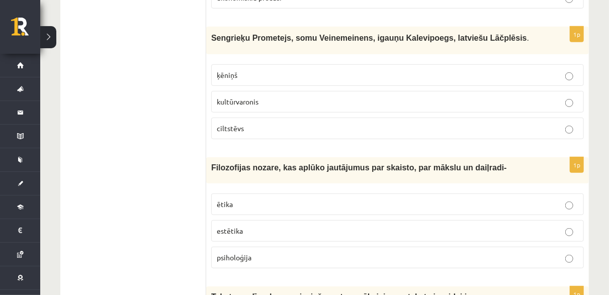
scroll to position [302, 0]
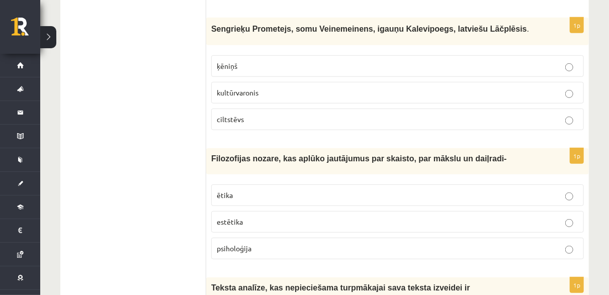
click at [234, 219] on span "estētika" at bounding box center [230, 221] width 26 height 9
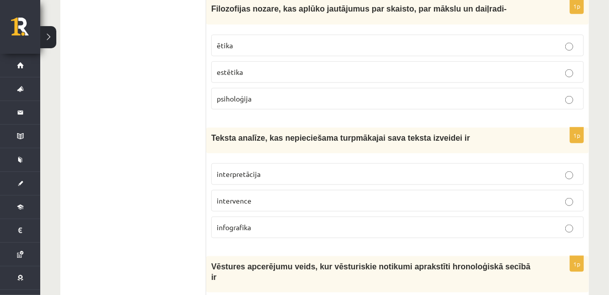
scroll to position [453, 0]
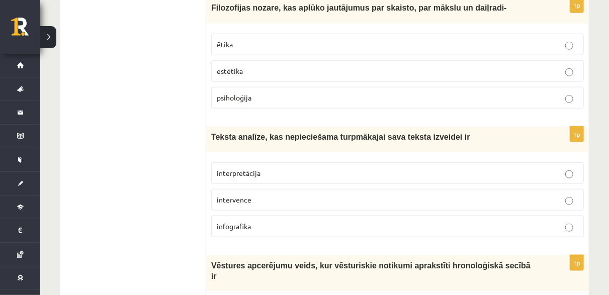
click at [239, 171] on span "interpretācija" at bounding box center [239, 172] width 44 height 9
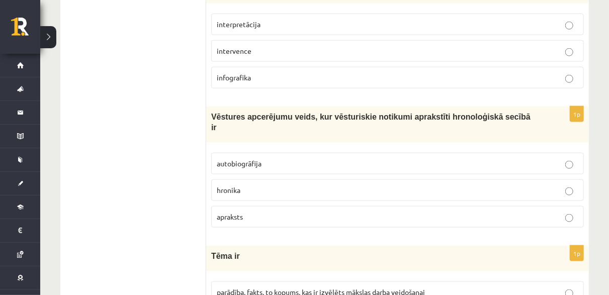
scroll to position [604, 0]
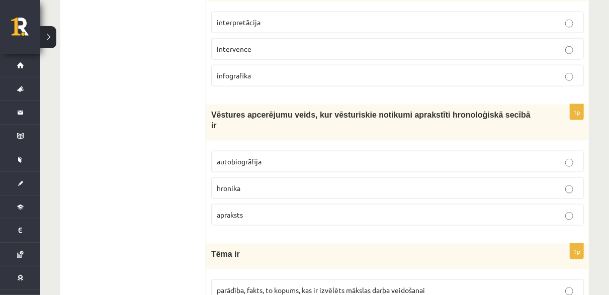
click at [238, 184] on span "hronika" at bounding box center [229, 188] width 24 height 9
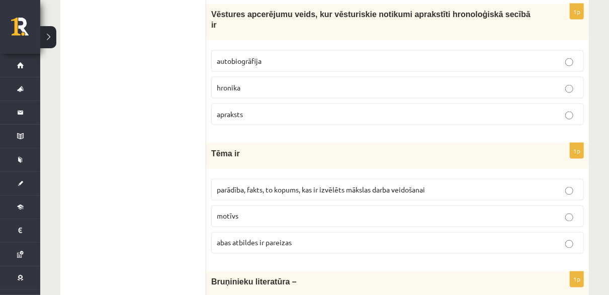
scroll to position [754, 0]
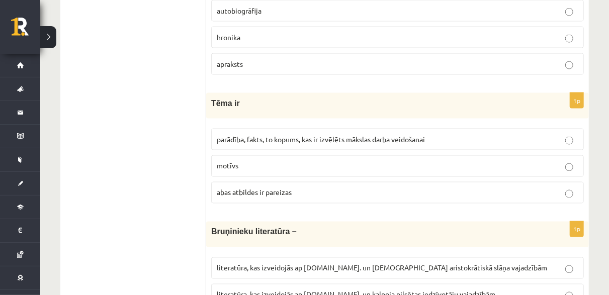
click at [237, 135] on span "parādība, fakts, to kopums, kas ir izvēlēts mākslas darba veidošanai" at bounding box center [321, 139] width 208 height 9
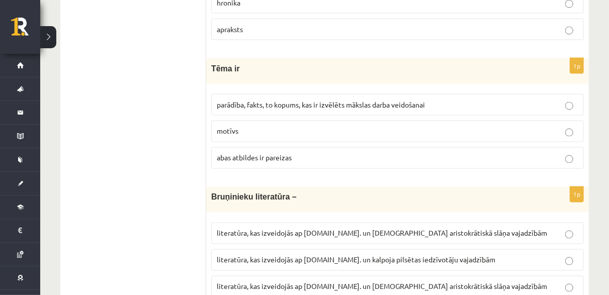
scroll to position [805, 0]
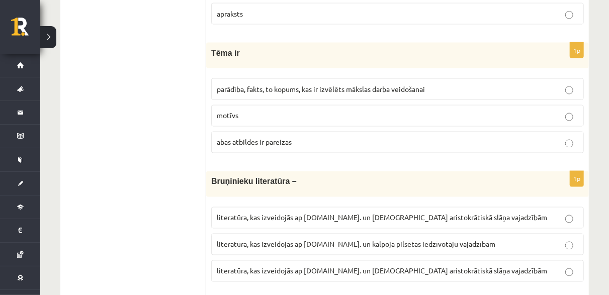
click at [328, 234] on label "literatūra, kas izveidojās ap 12.gs. un kalpoja pilsētas iedzīvotāju vajadzībām" at bounding box center [397, 245] width 373 height 22
click at [368, 261] on label "literatūra, kas izveidojās ap 12.gs. un kalpoja aristokrātiskā slāņa vajadzībām" at bounding box center [397, 272] width 373 height 22
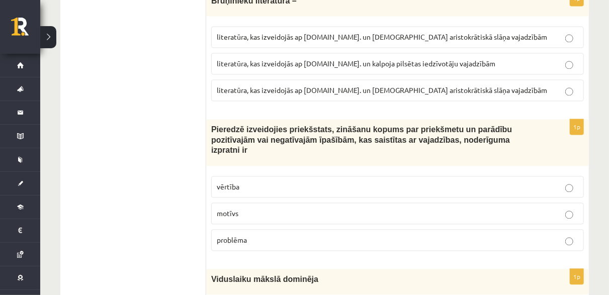
scroll to position [1006, 0]
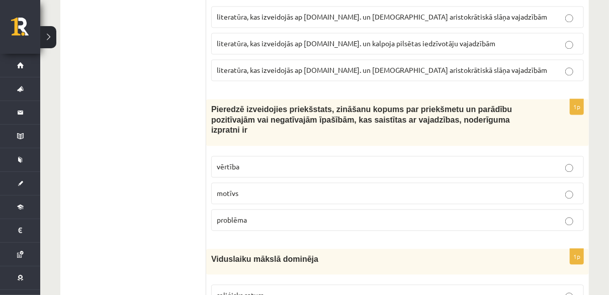
click at [280, 156] on label "vērtība" at bounding box center [397, 167] width 373 height 22
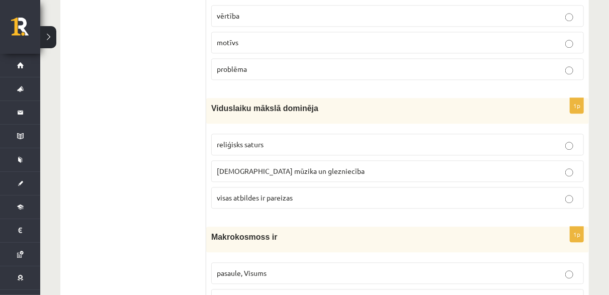
click at [278, 193] on span "visas atbildes ir pareizas" at bounding box center [255, 197] width 76 height 9
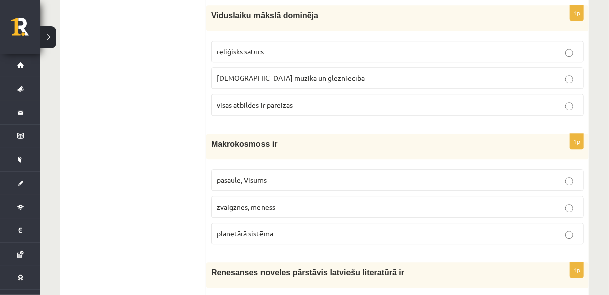
scroll to position [1257, 0]
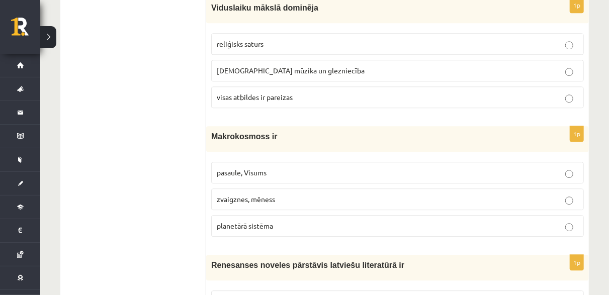
click at [234, 162] on label "pasaule, Visums" at bounding box center [397, 173] width 373 height 22
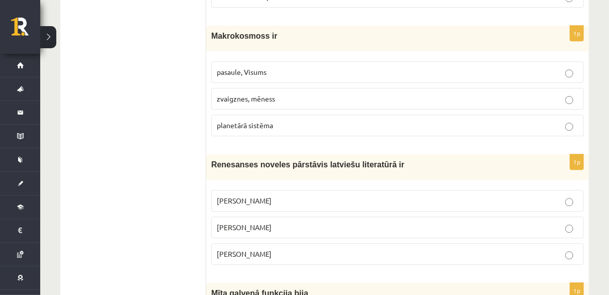
scroll to position [1408, 0]
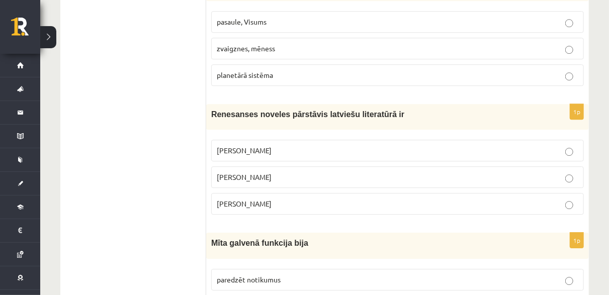
click at [237, 199] on span "Jānis Ezeriņš" at bounding box center [244, 203] width 55 height 9
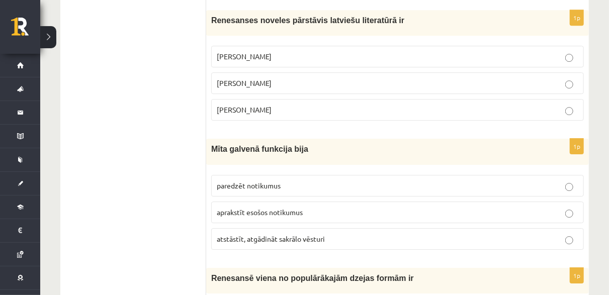
scroll to position [1509, 0]
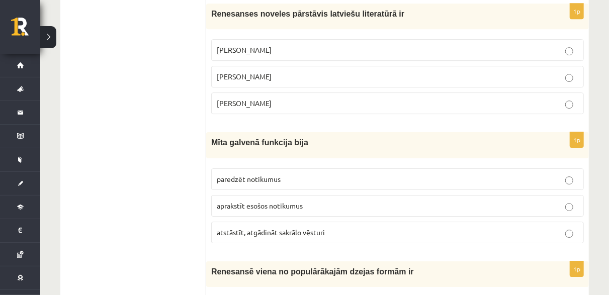
click at [282, 228] on span "atstāstīt, atgādināt sakrālo vēsturi" at bounding box center [271, 232] width 108 height 9
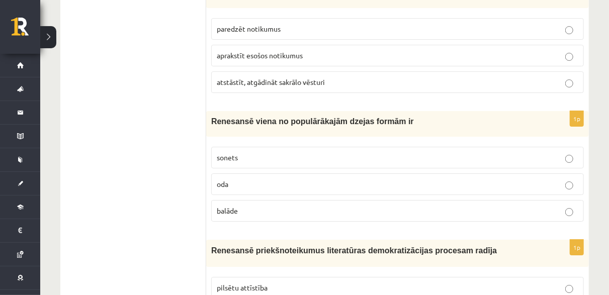
scroll to position [1660, 0]
click at [251, 152] on p "sonets" at bounding box center [398, 157] width 362 height 11
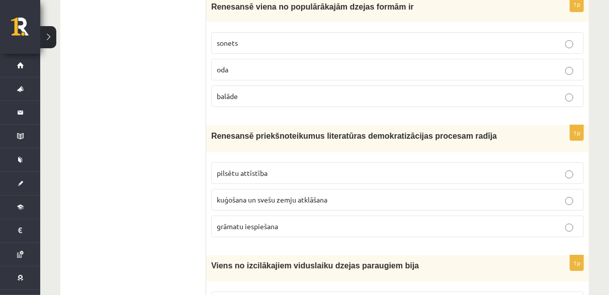
scroll to position [1811, 0]
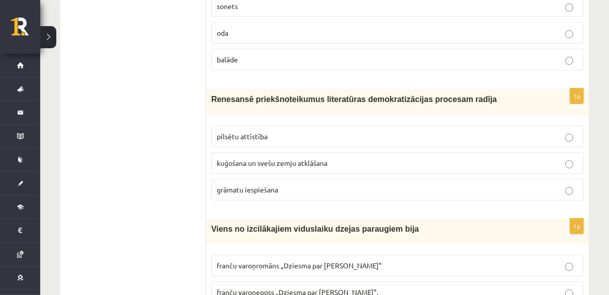
click at [249, 185] on span "grāmatu iespiešana" at bounding box center [247, 189] width 61 height 9
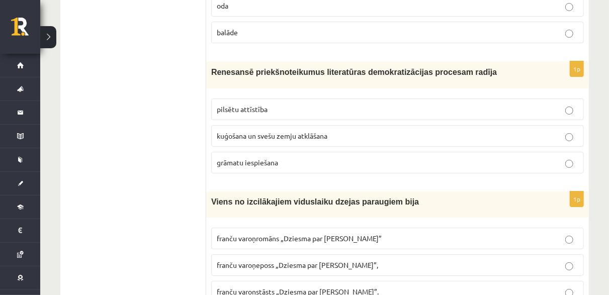
scroll to position [1861, 0]
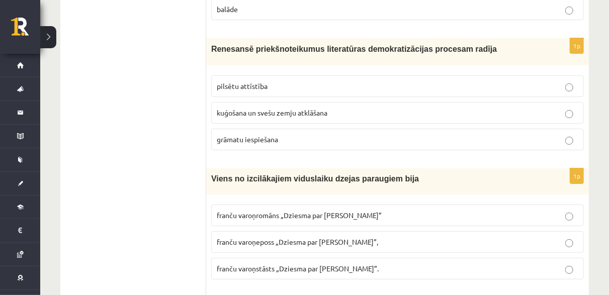
click at [284, 237] on span "franču varoņeposs „Dziesma par Rolandu”," at bounding box center [297, 241] width 161 height 9
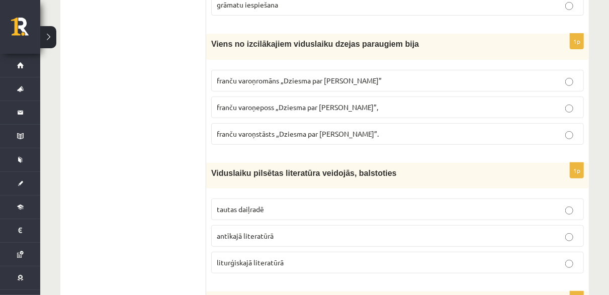
scroll to position [2012, 0]
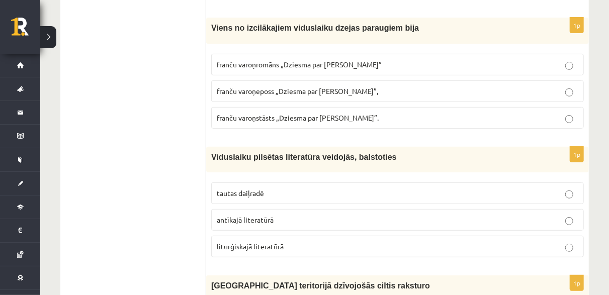
click at [271, 188] on p "tautas daiļradē" at bounding box center [398, 193] width 362 height 11
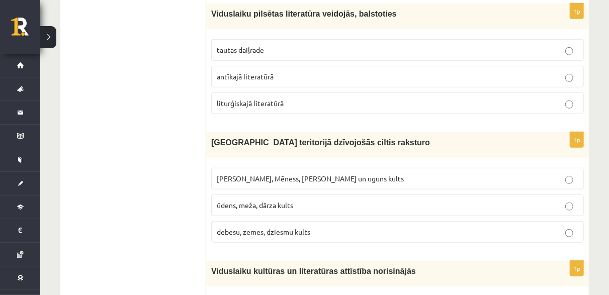
scroll to position [2163, 0]
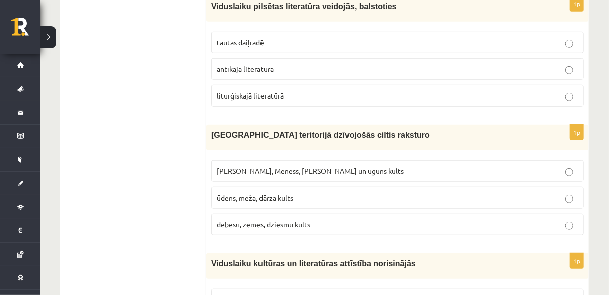
click at [267, 166] on span "Saules, Mēness, Pērkona un uguns kults" at bounding box center [310, 170] width 187 height 9
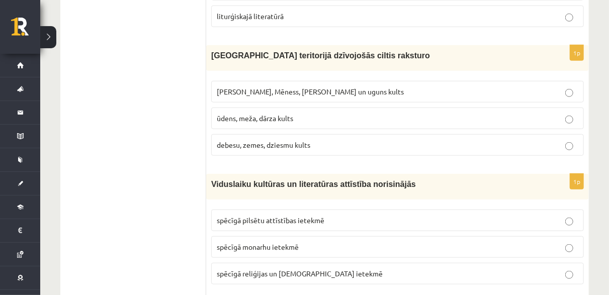
scroll to position [2263, 0]
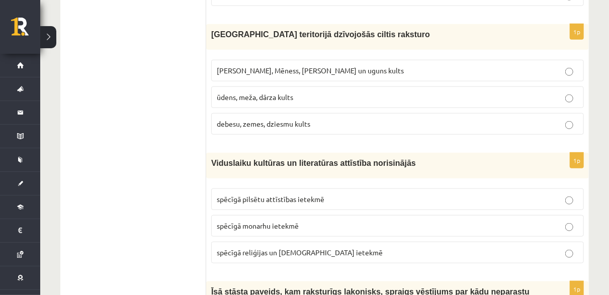
click at [272, 248] on span "spēcīgā reliģijas un baznīcas ietekmē" at bounding box center [300, 252] width 166 height 9
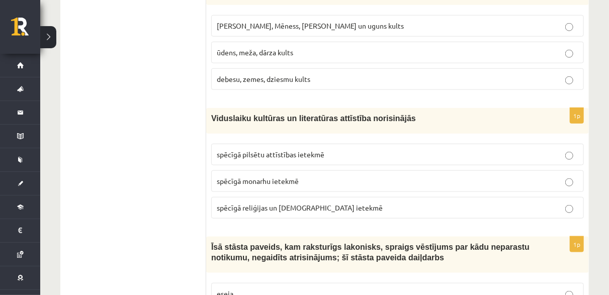
scroll to position [2414, 0]
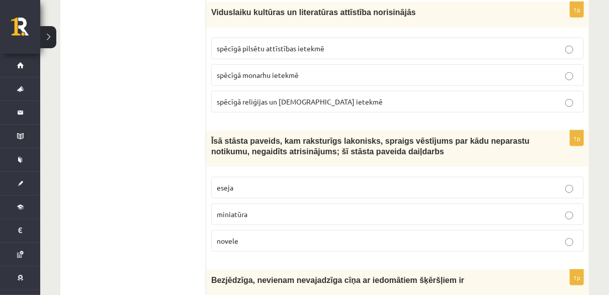
drag, startPoint x: 240, startPoint y: 198, endPoint x: 235, endPoint y: 179, distance: 19.8
click at [240, 236] on p "novele" at bounding box center [398, 241] width 362 height 11
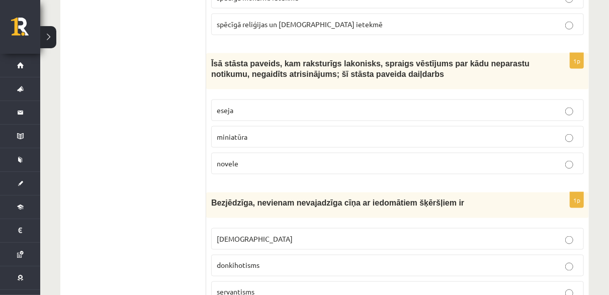
scroll to position [2515, 0]
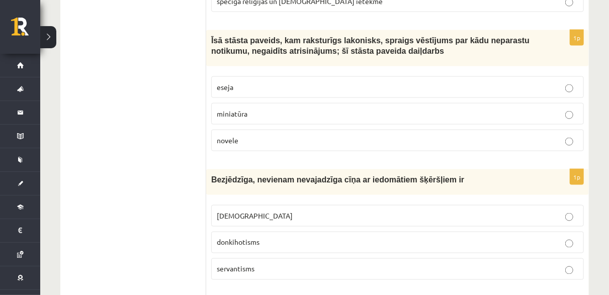
click at [265, 237] on p "donkihotisms" at bounding box center [398, 242] width 362 height 11
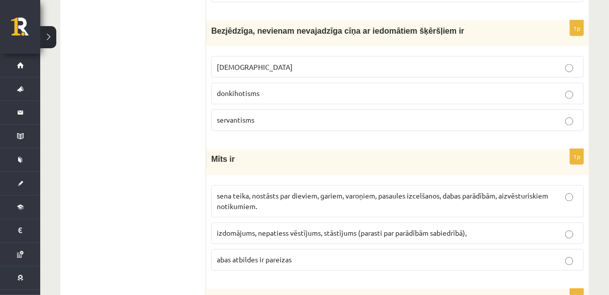
scroll to position [2666, 0]
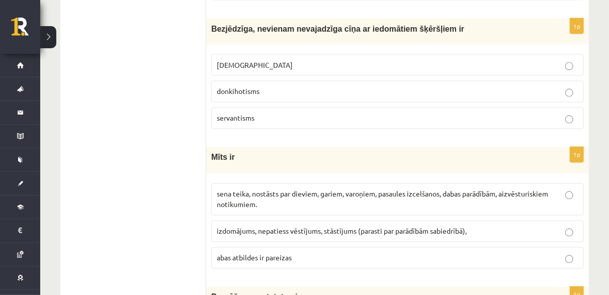
click at [253, 253] on span "abas atbildes ir pareizas" at bounding box center [254, 257] width 75 height 9
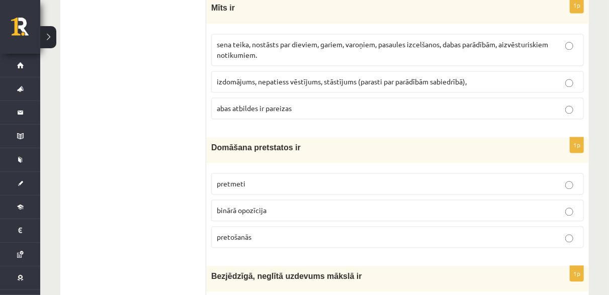
scroll to position [2817, 0]
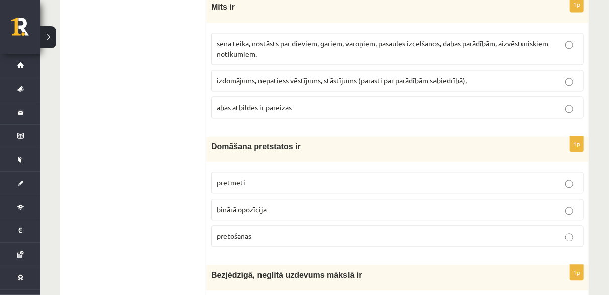
click at [291, 204] on p "binārā opozīcija" at bounding box center [398, 209] width 362 height 11
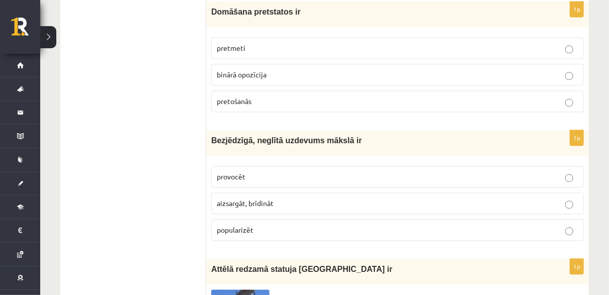
scroll to position [2967, 0]
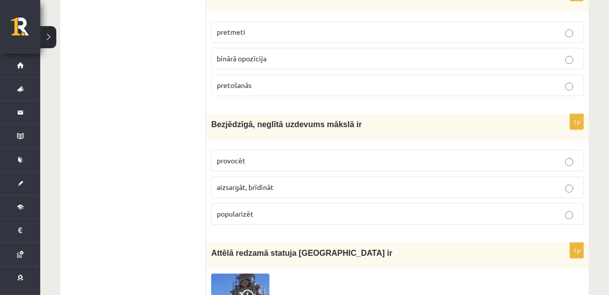
click at [224, 156] on span "provocēt" at bounding box center [231, 160] width 29 height 9
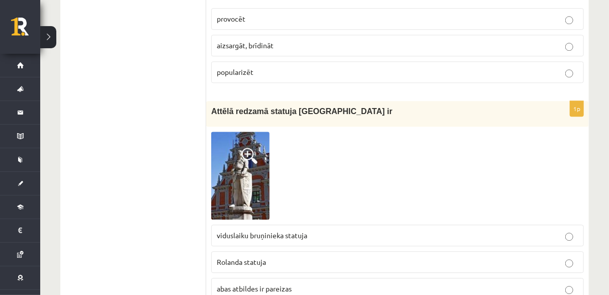
scroll to position [3118, 0]
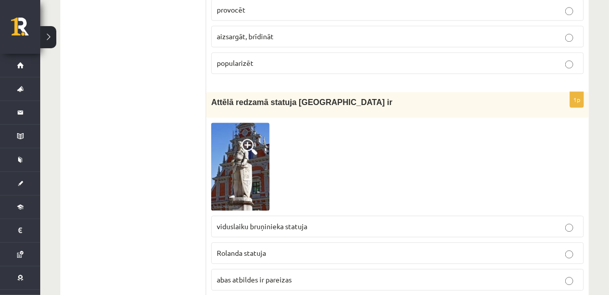
click at [314, 221] on p "viduslaiku bruņinieka statuja" at bounding box center [398, 226] width 362 height 11
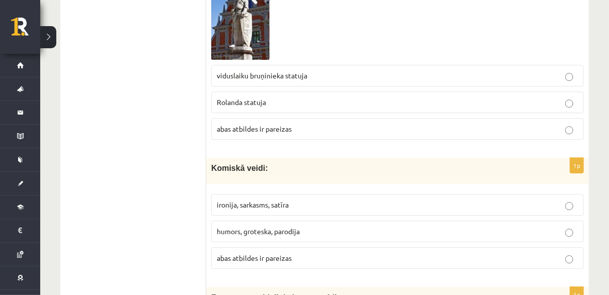
scroll to position [3319, 0]
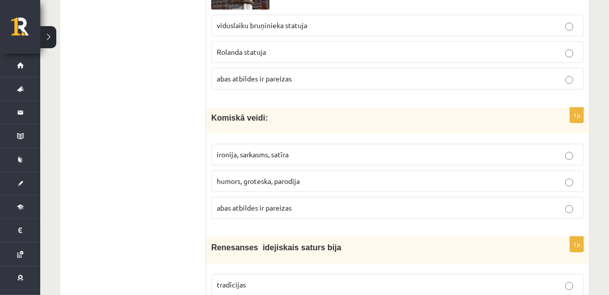
click at [256, 47] on span "Rolanda statuja" at bounding box center [241, 51] width 49 height 9
click at [293, 197] on label "abas atbildes ir pareizas" at bounding box center [397, 208] width 373 height 22
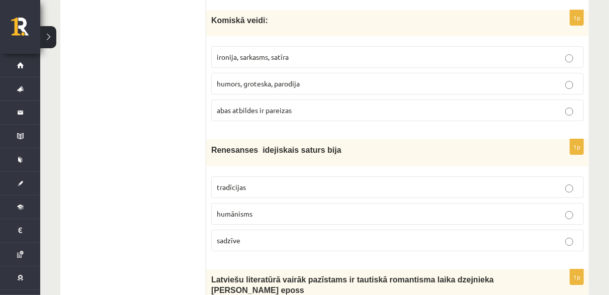
scroll to position [3420, 0]
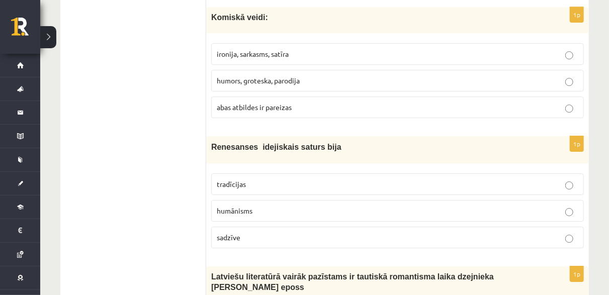
click at [269, 206] on p "humānisms" at bounding box center [398, 211] width 362 height 11
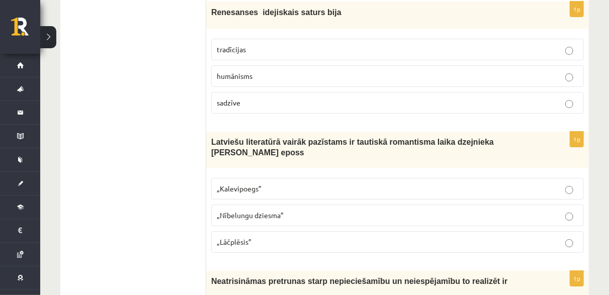
scroll to position [3571, 0]
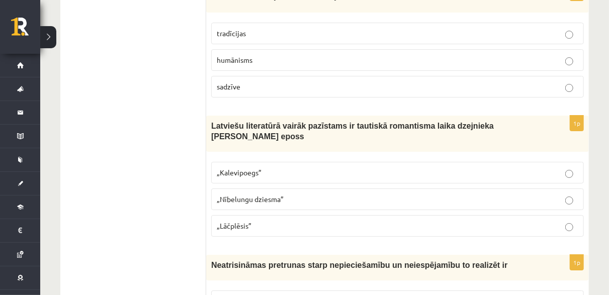
drag, startPoint x: 268, startPoint y: 176, endPoint x: 251, endPoint y: 143, distance: 37.3
click at [268, 221] on p "„Lāčplēsis”" at bounding box center [398, 226] width 362 height 11
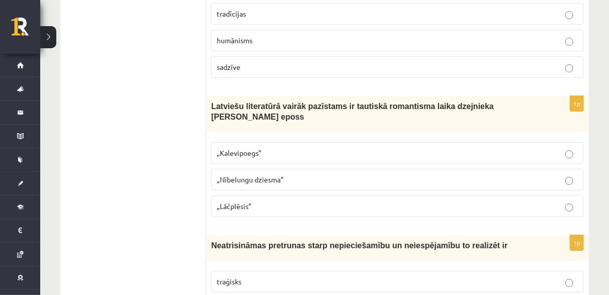
scroll to position [3621, 0]
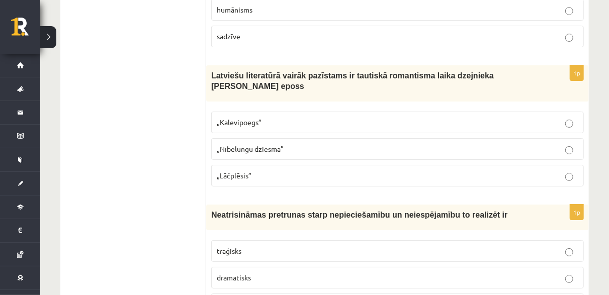
click at [252, 246] on p "traģisks" at bounding box center [398, 251] width 362 height 11
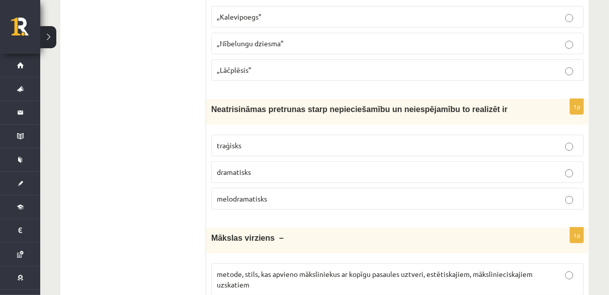
scroll to position [3772, 0]
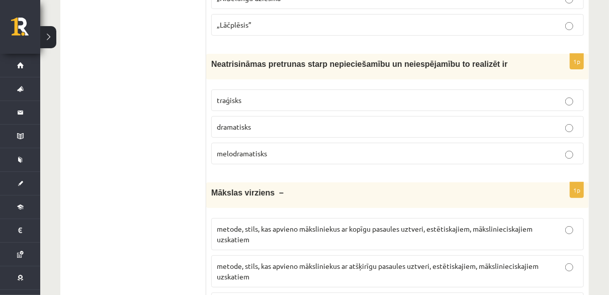
click at [427, 224] on p "metode, stils, kas apvieno māksliniekus ar kopīgu pasaules uztveri, estētiskaji…" at bounding box center [398, 234] width 362 height 21
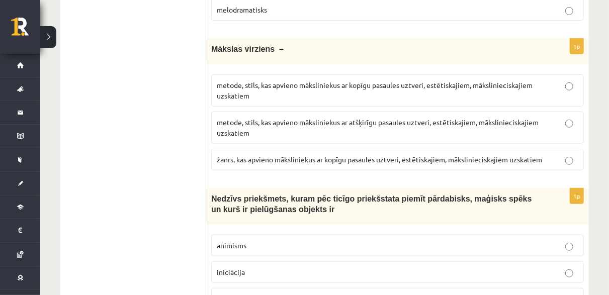
scroll to position [3916, 0]
click at [234, 294] on span "fetišs" at bounding box center [226, 298] width 18 height 9
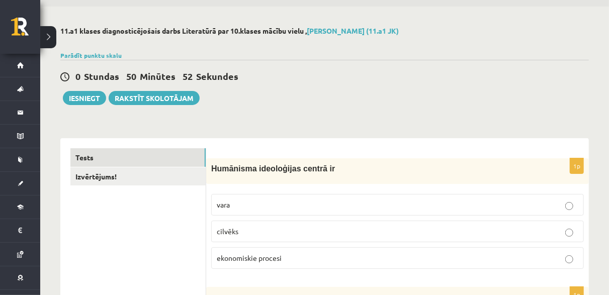
scroll to position [0, 0]
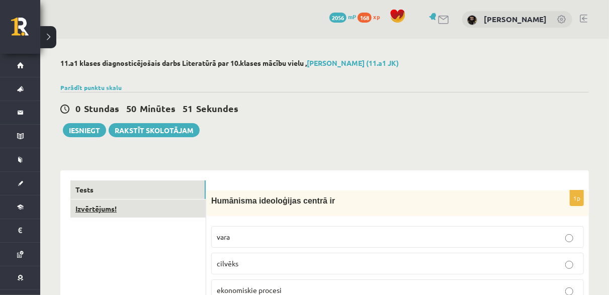
click at [149, 205] on link "Izvērtējums!" at bounding box center [137, 209] width 135 height 19
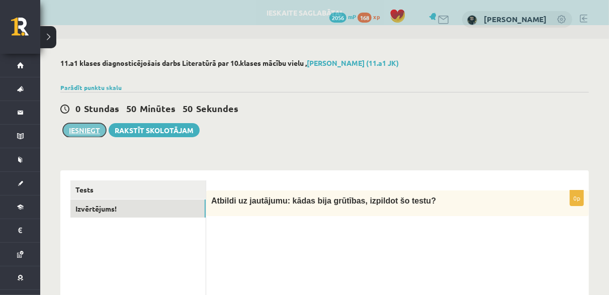
click at [78, 130] on button "Iesniegt" at bounding box center [84, 130] width 43 height 14
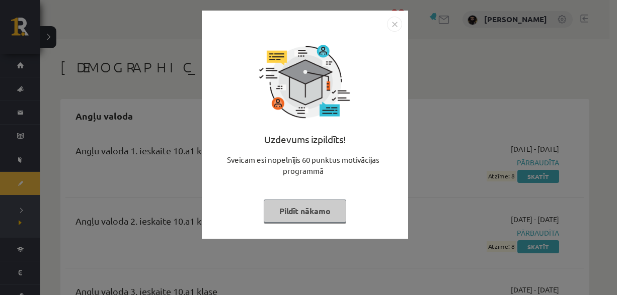
click at [400, 23] on img "Close" at bounding box center [394, 24] width 15 height 15
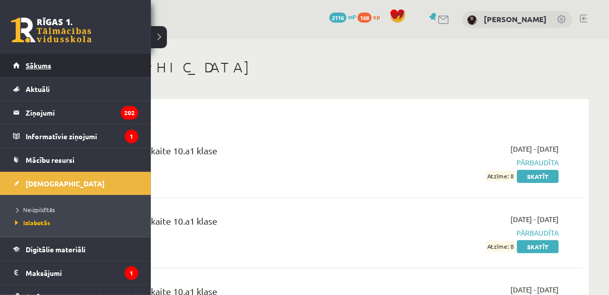
click at [21, 62] on link "Sākums" at bounding box center [75, 65] width 125 height 23
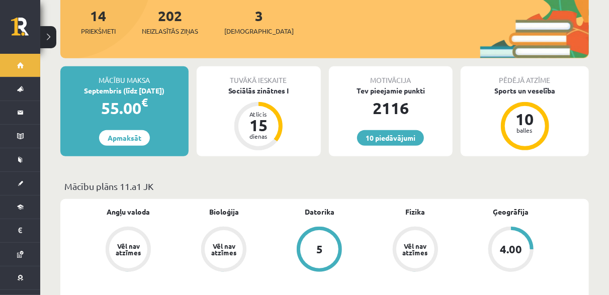
scroll to position [50, 0]
